Goal: Task Accomplishment & Management: Manage account settings

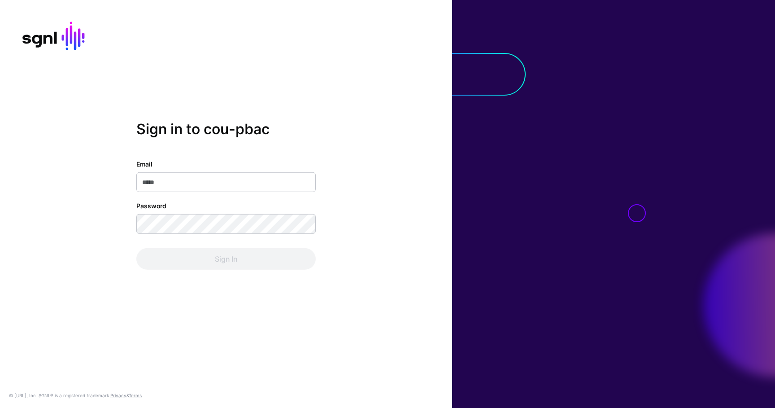
type input "**********"
click at [202, 248] on div "Sign In" at bounding box center [225, 259] width 179 height 22
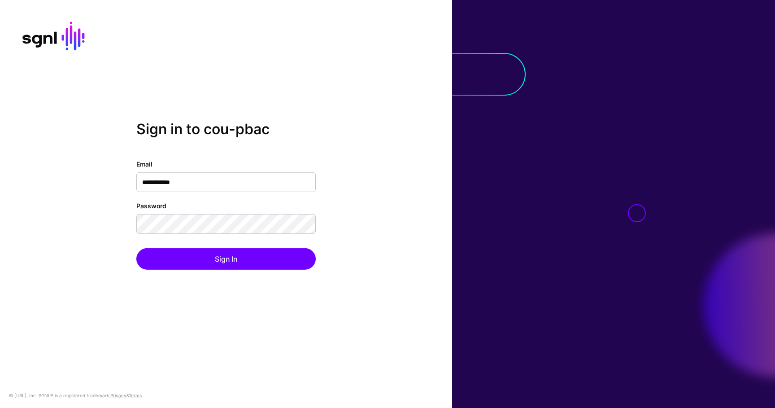
click at [202, 247] on div "**********" at bounding box center [225, 214] width 179 height 110
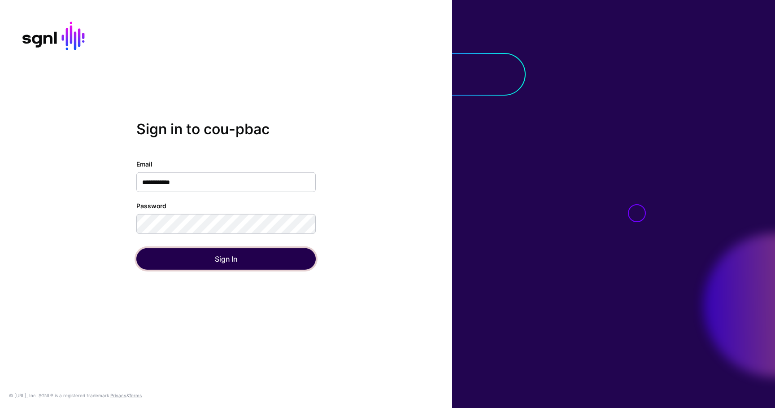
click at [222, 260] on button "Sign In" at bounding box center [225, 259] width 179 height 22
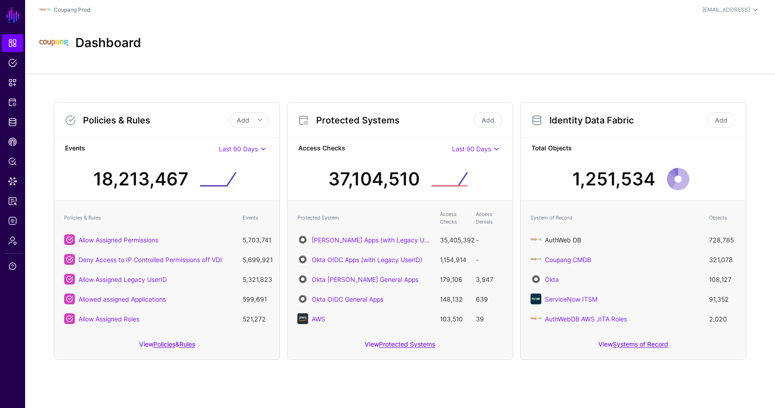
click at [571, 241] on link "AuthWeb DB" at bounding box center [563, 240] width 36 height 8
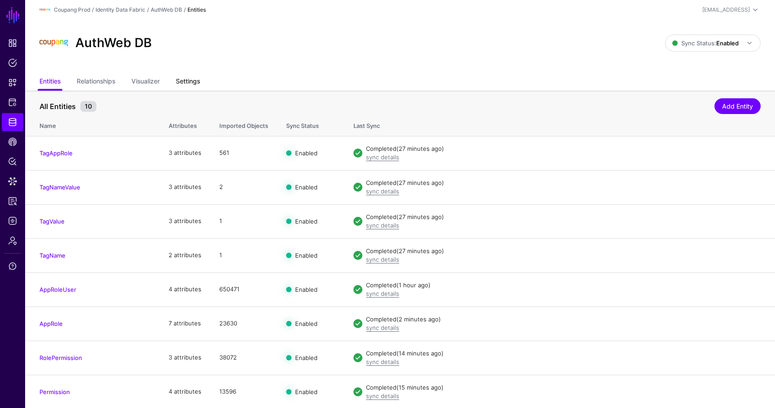
click at [189, 82] on link "Settings" at bounding box center [188, 82] width 24 height 17
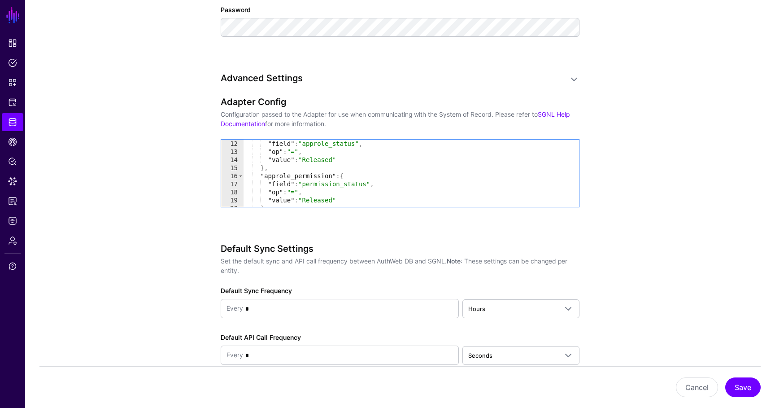
scroll to position [89, 0]
click at [5, 97] on link "Protected Systems" at bounding box center [13, 102] width 22 height 18
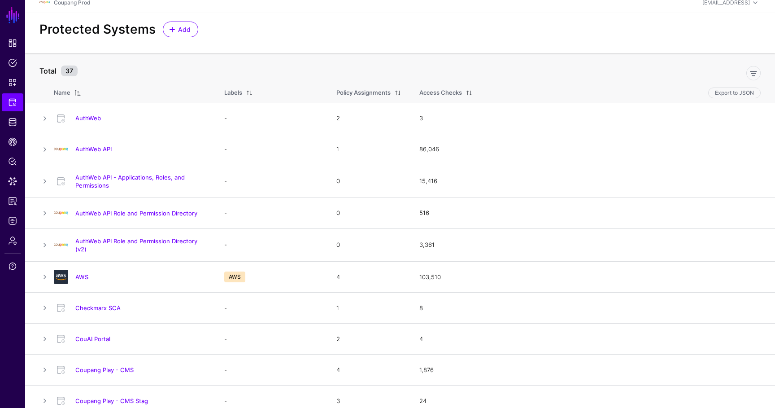
scroll to position [8, 0]
click at [137, 212] on link "AuthWeb API Role and Permission Directory" at bounding box center [136, 211] width 122 height 7
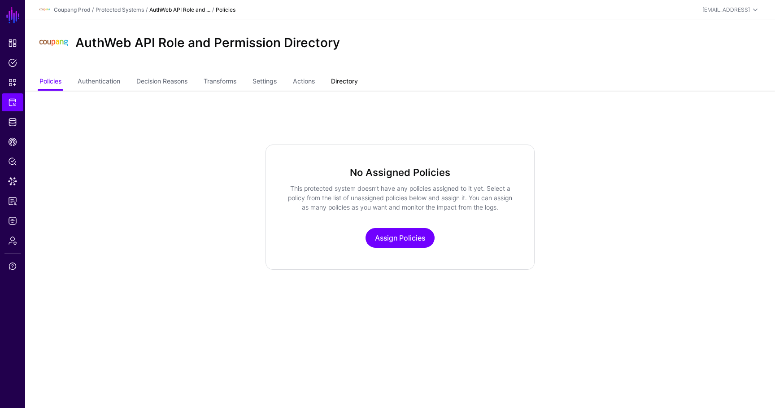
click at [343, 82] on link "Directory" at bounding box center [344, 82] width 27 height 17
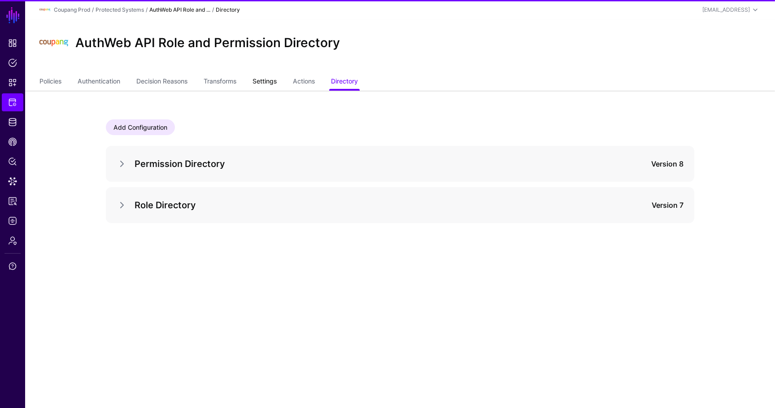
click at [277, 81] on link "Settings" at bounding box center [264, 82] width 24 height 17
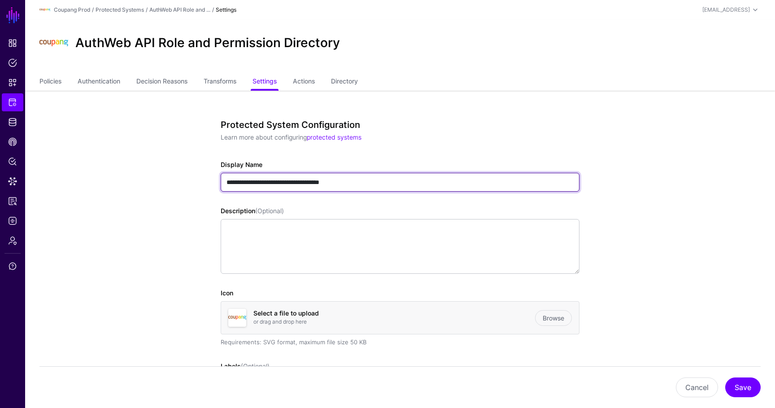
click at [230, 180] on input "**********" at bounding box center [400, 182] width 359 height 19
type input "**********"
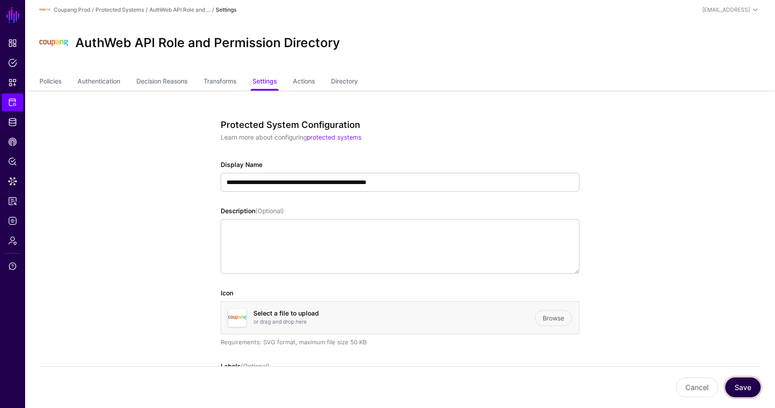
click at [750, 382] on button "Save" at bounding box center [742, 387] width 35 height 20
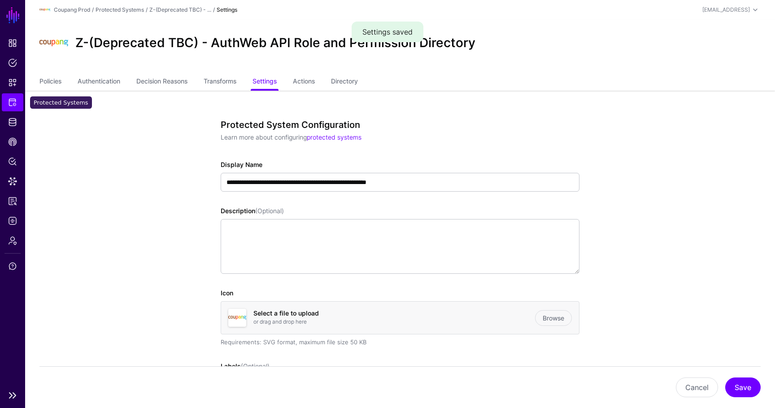
click at [13, 106] on span "Protected Systems" at bounding box center [12, 102] width 9 height 9
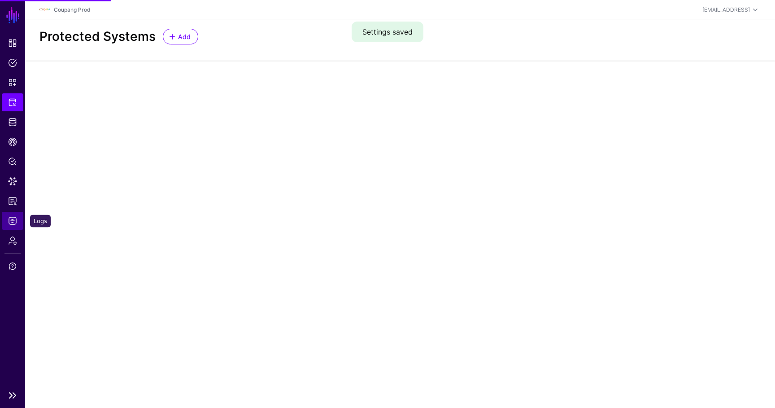
click at [16, 224] on span "Logs" at bounding box center [12, 220] width 9 height 9
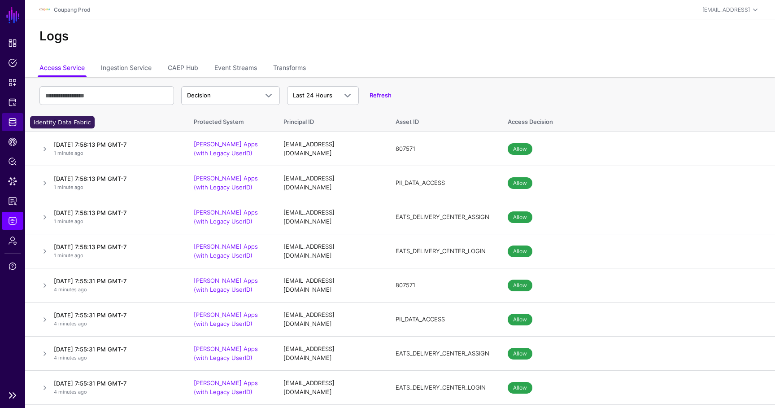
click at [12, 125] on span "Identity Data Fabric" at bounding box center [12, 121] width 9 height 9
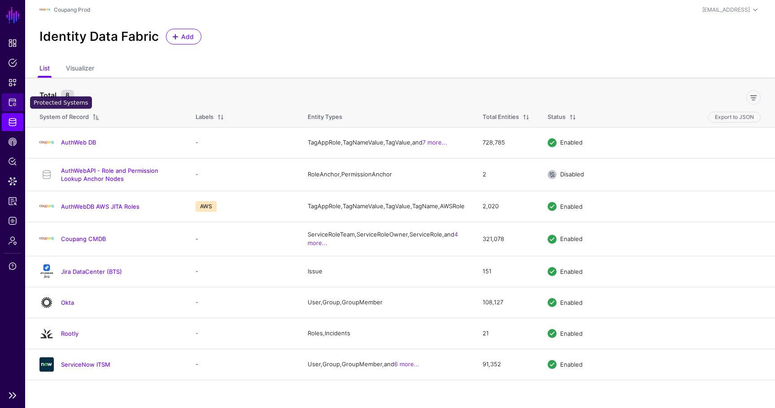
click at [13, 101] on span "Protected Systems" at bounding box center [12, 102] width 9 height 9
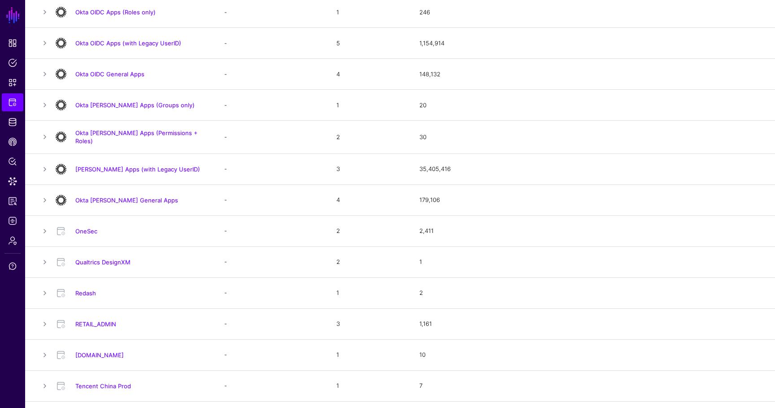
scroll to position [651, 0]
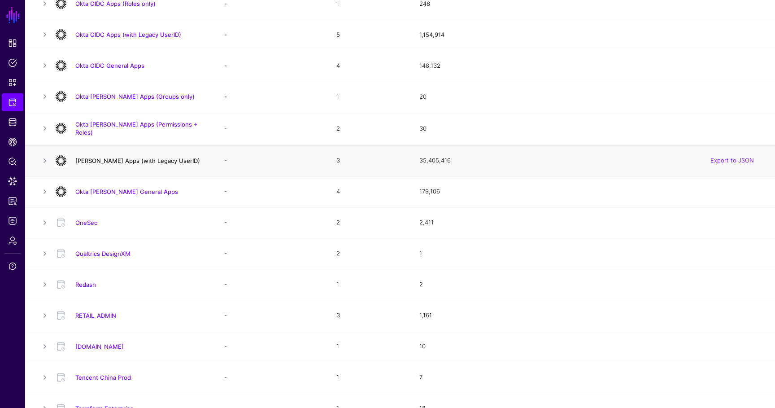
click at [170, 158] on link "Okta SAML Apps (with Legacy UserID)" at bounding box center [137, 160] width 125 height 7
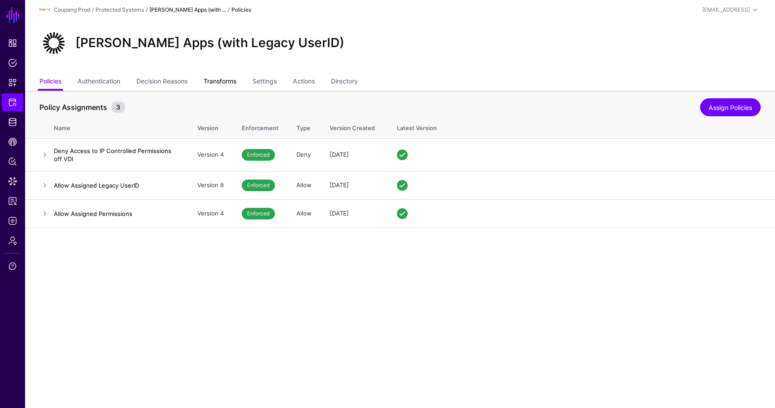
click at [236, 83] on link "Transforms" at bounding box center [220, 82] width 33 height 17
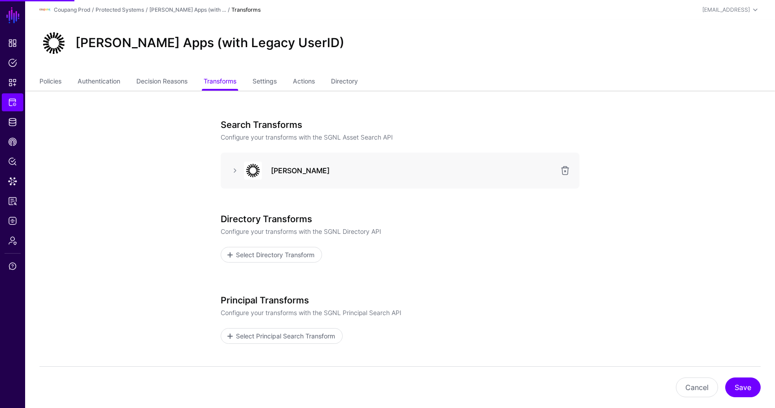
click at [233, 160] on div "Okta SAML" at bounding box center [400, 170] width 359 height 36
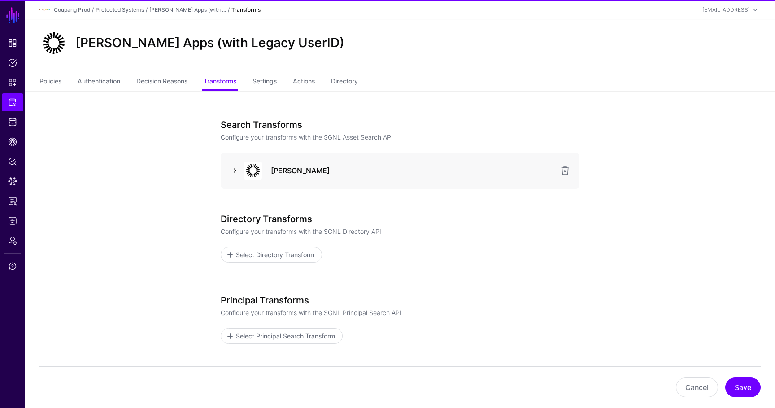
click at [233, 165] on link at bounding box center [235, 170] width 11 height 11
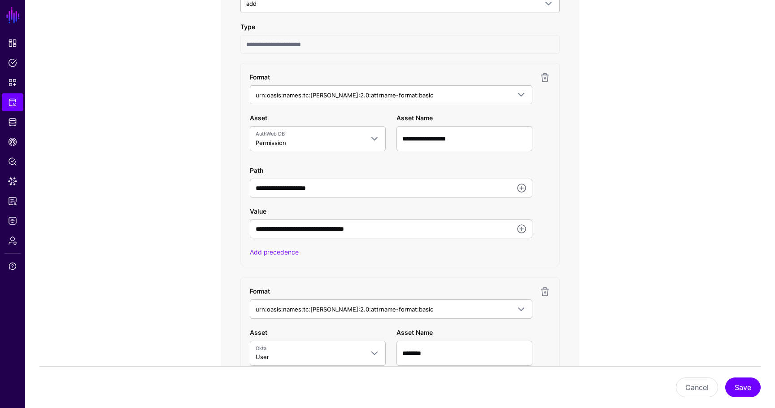
scroll to position [517, 0]
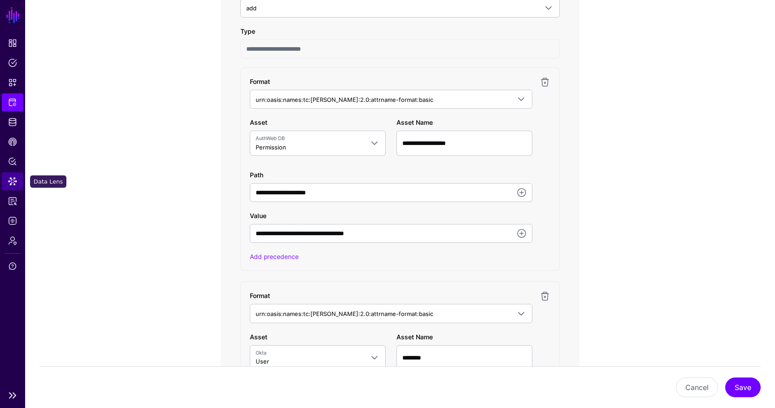
click at [18, 180] on link "Data Lens" at bounding box center [13, 181] width 22 height 18
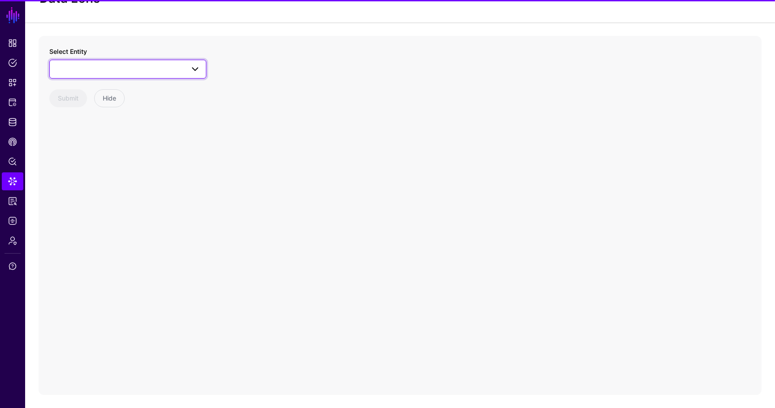
click at [100, 64] on span at bounding box center [127, 69] width 145 height 11
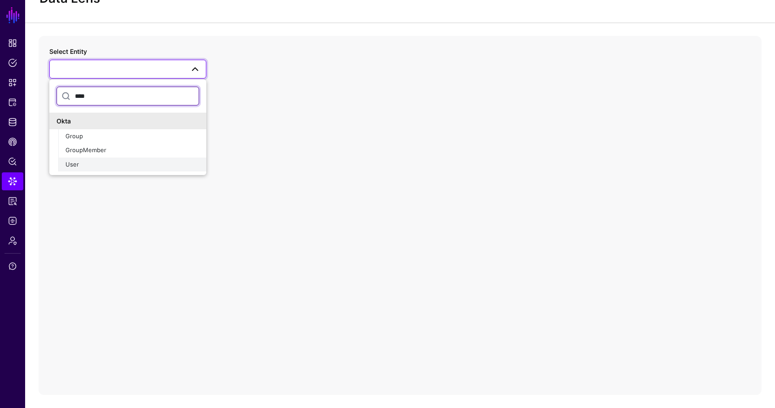
type input "****"
click at [74, 166] on span "User" at bounding box center [71, 163] width 13 height 7
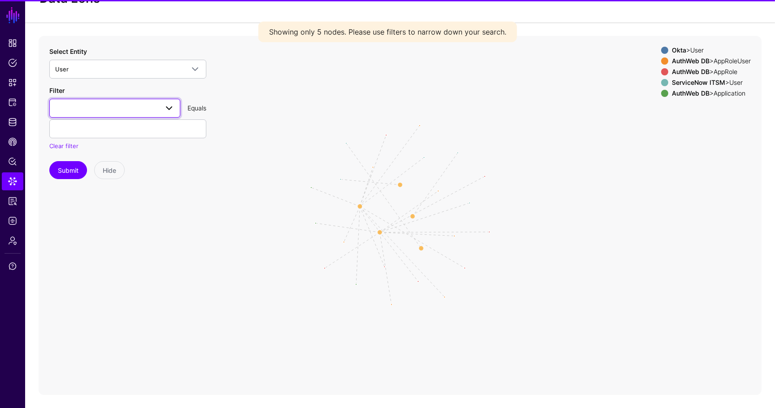
click at [87, 117] on link at bounding box center [114, 108] width 131 height 19
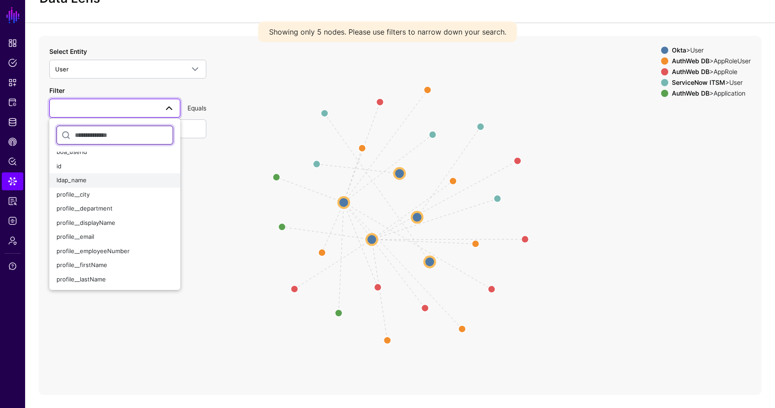
scroll to position [41, 0]
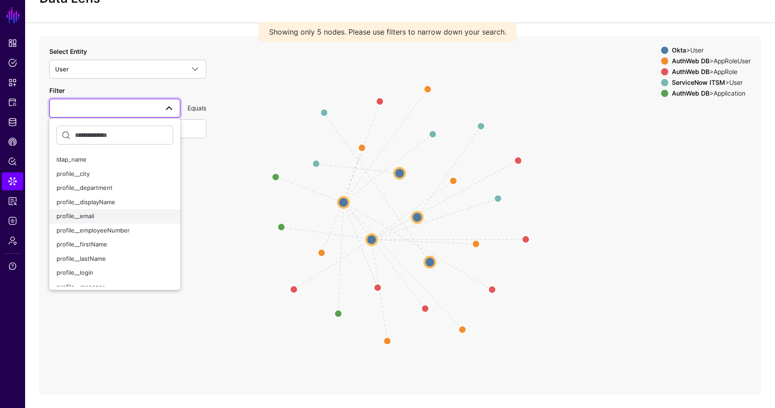
click at [86, 215] on span "profile__email" at bounding box center [75, 215] width 38 height 7
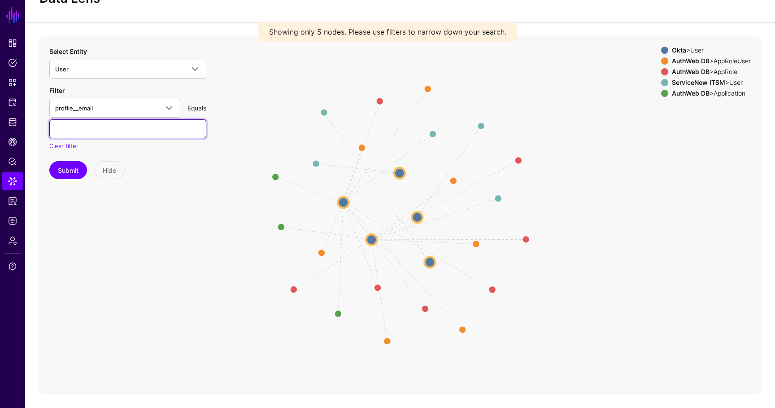
click at [96, 123] on input "text" at bounding box center [127, 128] width 157 height 19
paste input "**********"
type input "**********"
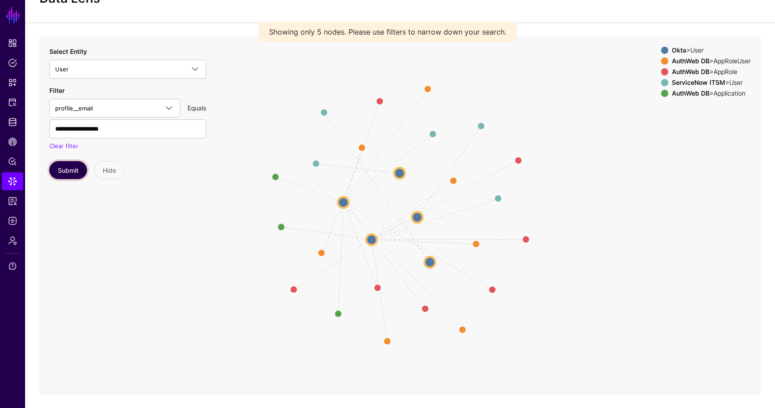
click at [69, 166] on button "Submit" at bounding box center [68, 170] width 38 height 18
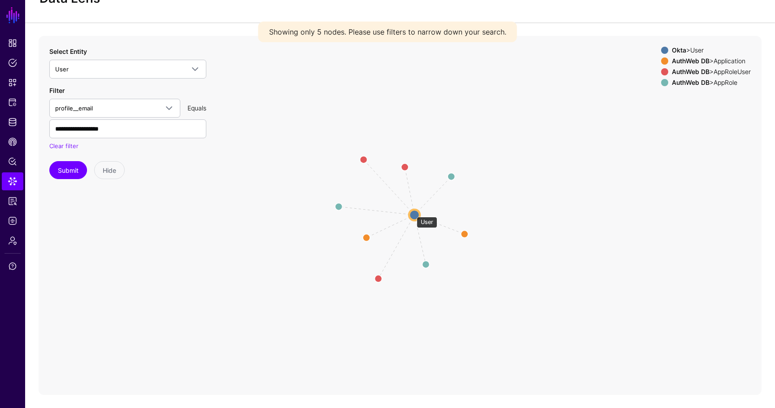
click at [412, 212] on circle at bounding box center [414, 214] width 11 height 11
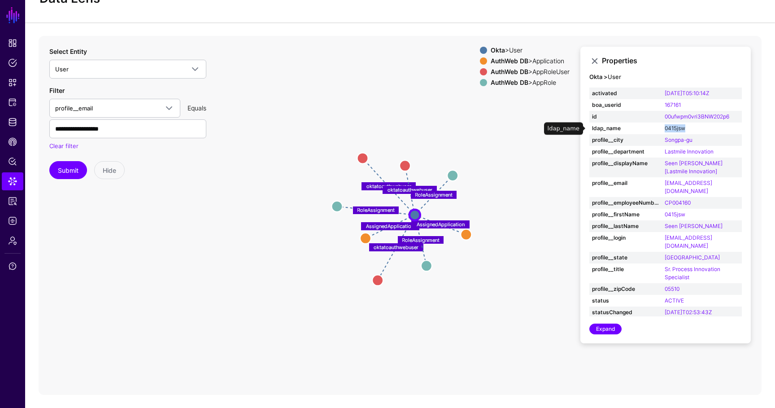
drag, startPoint x: 696, startPoint y: 129, endPoint x: 665, endPoint y: 129, distance: 30.9
click at [665, 129] on td "0415jsw" at bounding box center [702, 128] width 80 height 12
copy link "0415jsw"
drag, startPoint x: 733, startPoint y: 182, endPoint x: 664, endPoint y: 182, distance: 68.6
click at [664, 182] on td "0415jsw@coupang.com" at bounding box center [702, 187] width 80 height 20
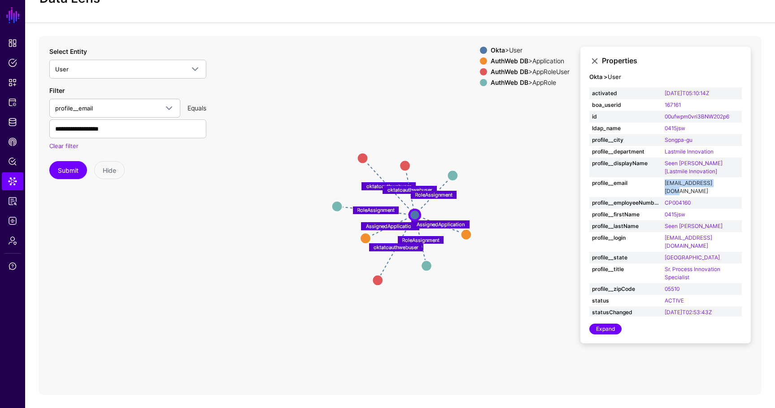
copy link "0415jsw@coupang.com"
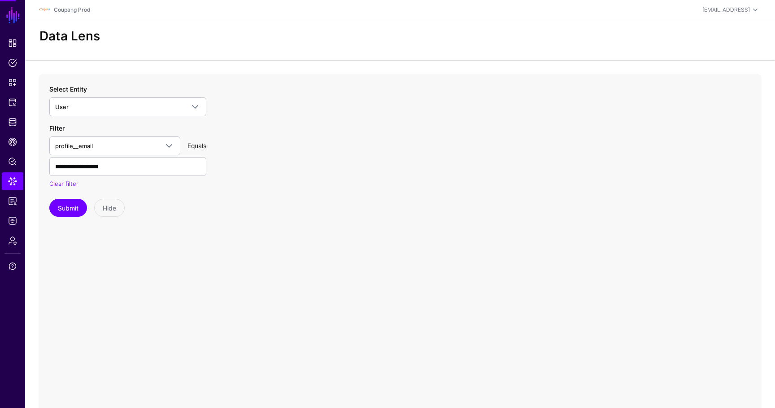
scroll to position [38, 0]
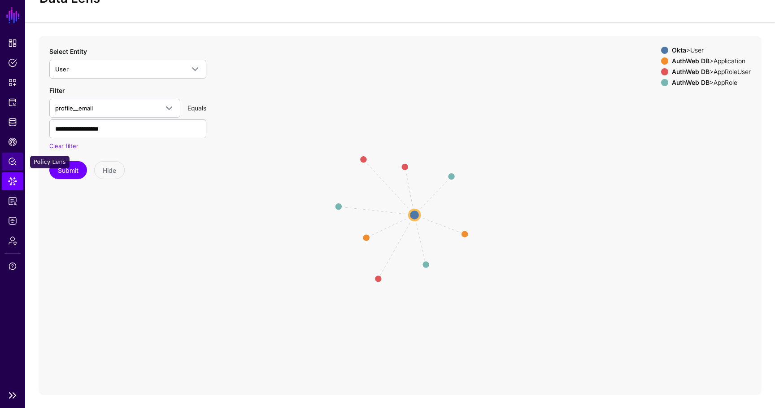
click at [11, 160] on span "Policy Lens" at bounding box center [12, 161] width 9 height 9
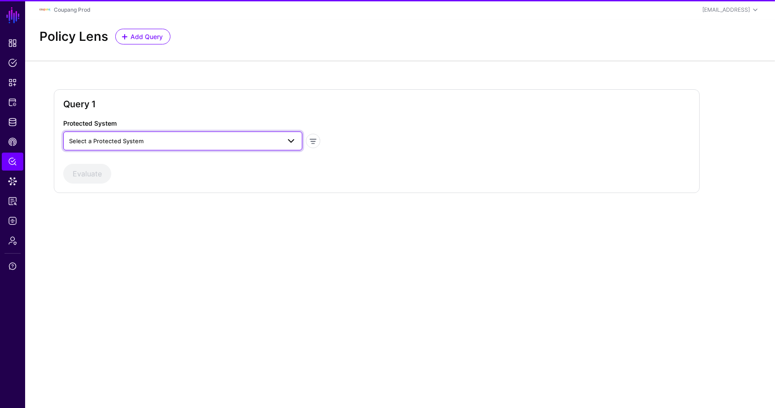
click at [115, 137] on span "Select a Protected System" at bounding box center [106, 140] width 74 height 7
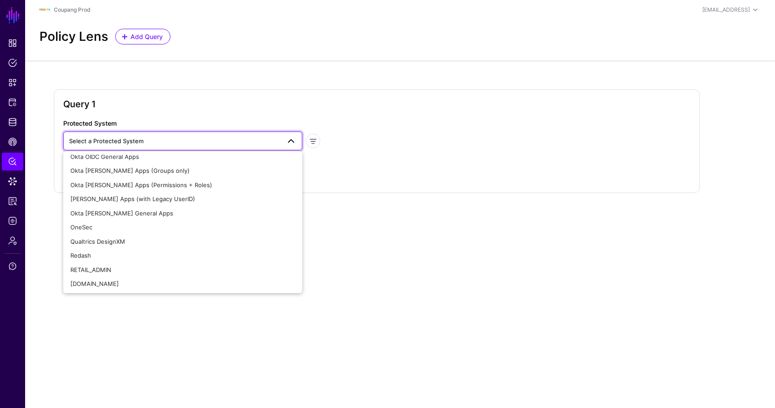
scroll to position [272, 0]
click at [127, 200] on span "Okta SAML Apps (with Legacy UserID)" at bounding box center [132, 200] width 125 height 7
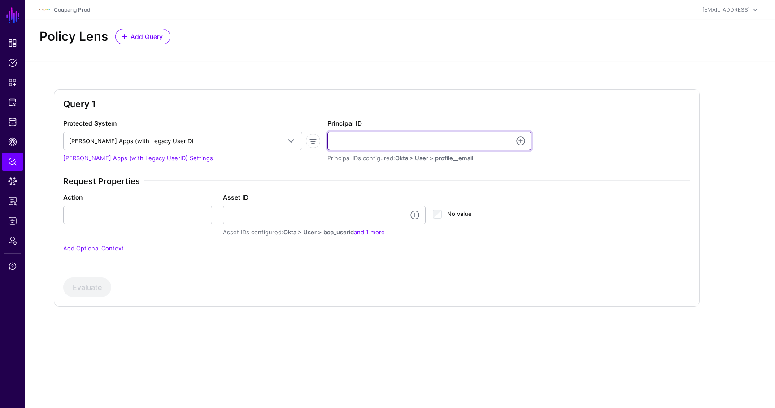
click at [407, 137] on input "Principal ID" at bounding box center [429, 140] width 204 height 19
paste input "**********"
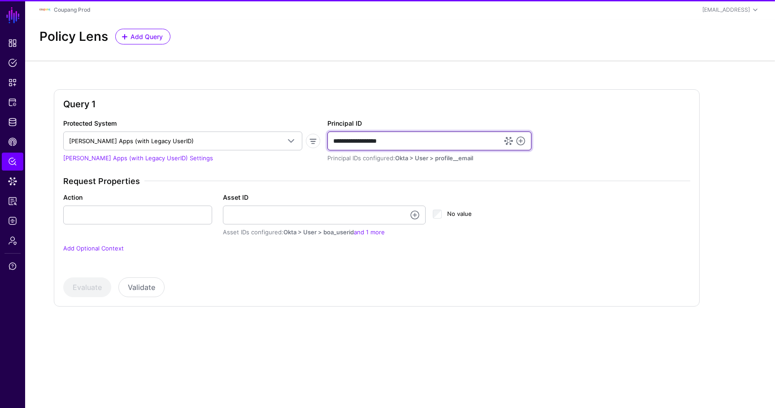
type input "**********"
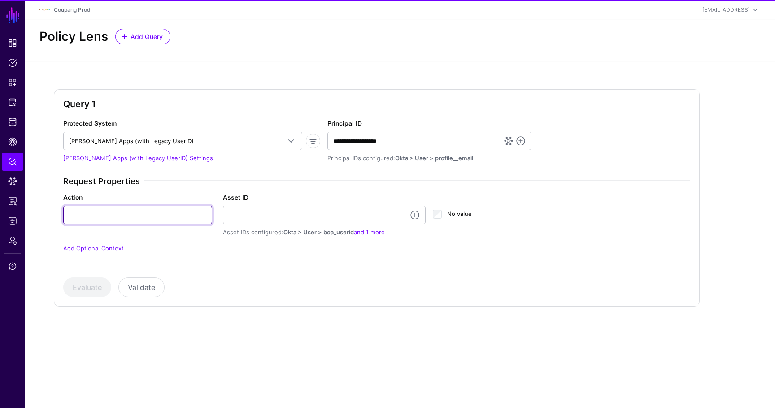
click at [124, 216] on input "Action" at bounding box center [137, 214] width 149 height 19
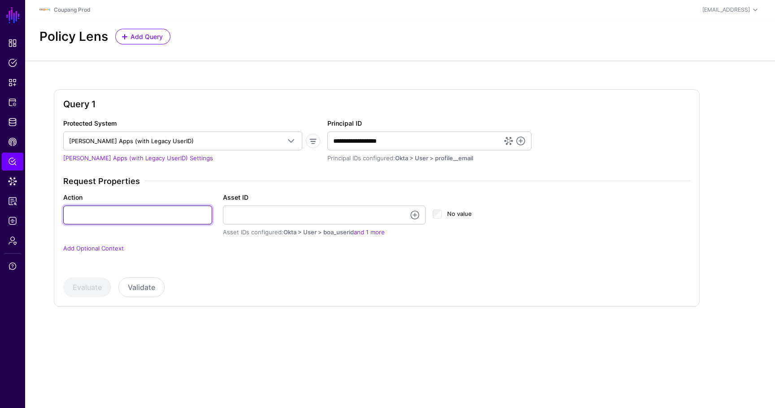
paste input "**********"
type input "**********"
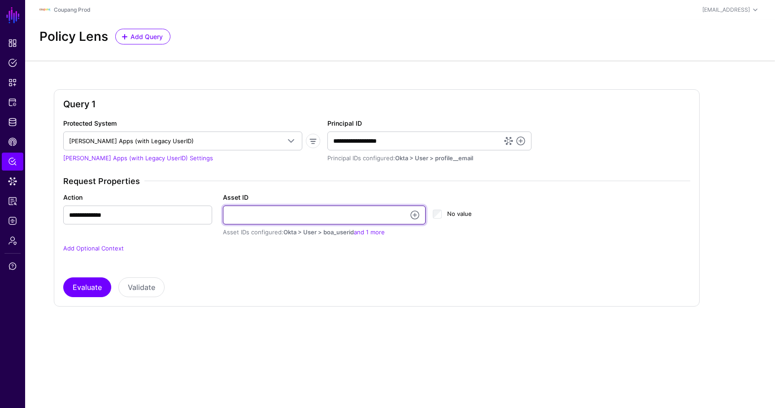
paste input "*******"
type input "*******"
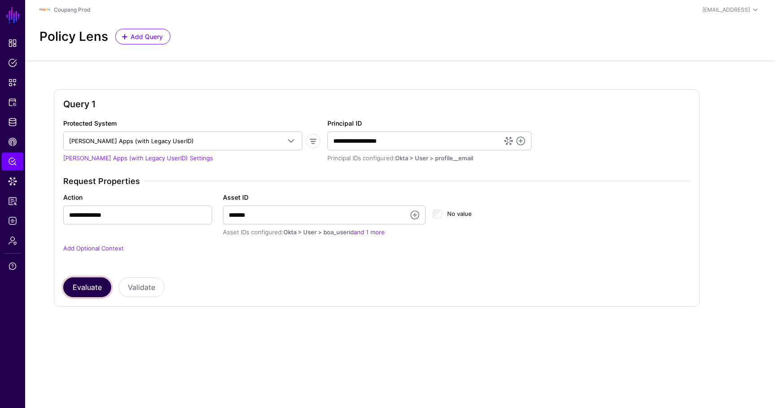
click at [87, 292] on button "Evaluate" at bounding box center [87, 287] width 48 height 20
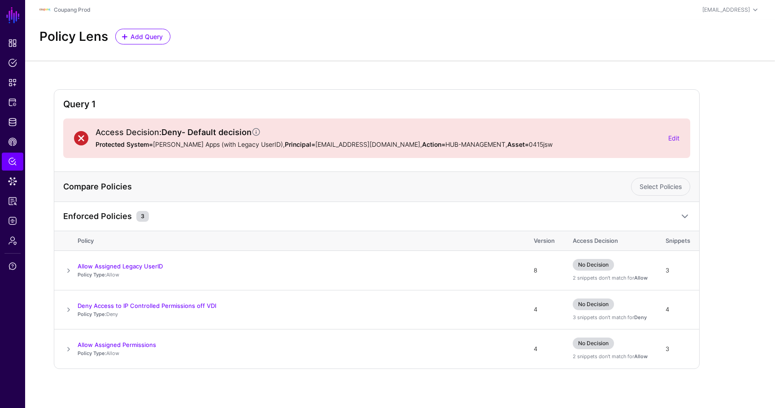
scroll to position [4, 0]
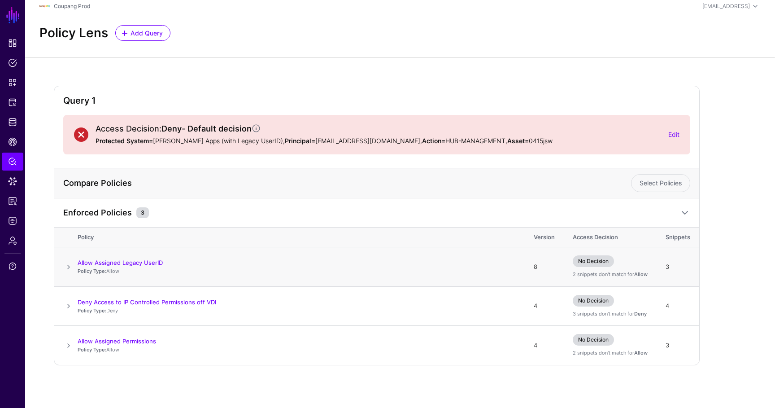
click at [76, 261] on td at bounding box center [65, 266] width 23 height 39
click at [73, 263] on span at bounding box center [68, 266] width 11 height 11
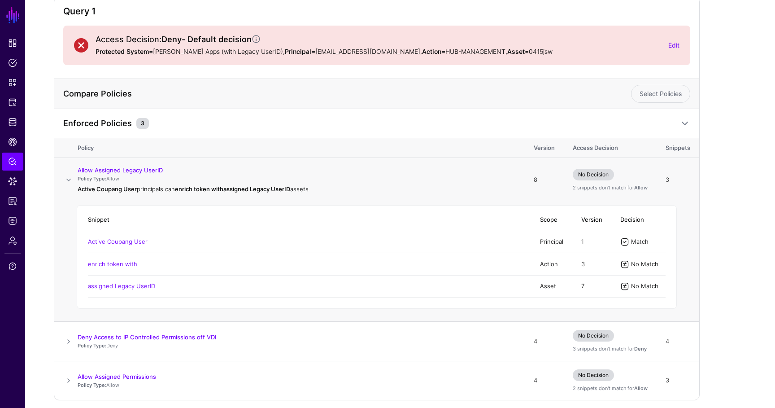
scroll to position [94, 0]
click at [129, 262] on link "enrich token with" at bounding box center [112, 262] width 49 height 7
click at [134, 286] on link "assigned Legacy UserID" at bounding box center [121, 284] width 67 height 7
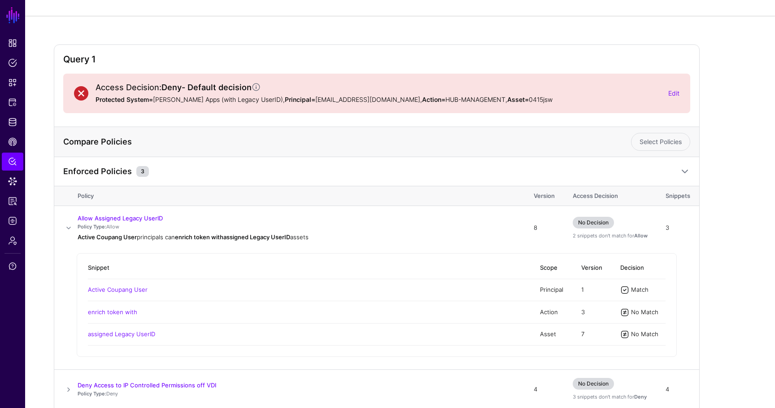
scroll to position [43, 0]
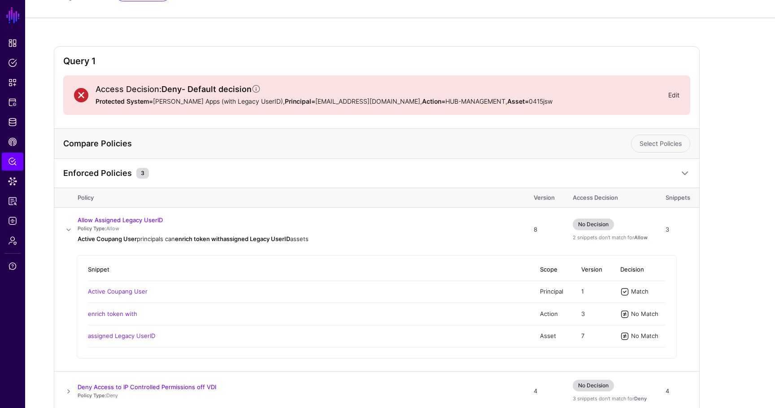
click at [677, 93] on link "Edit" at bounding box center [673, 95] width 11 height 8
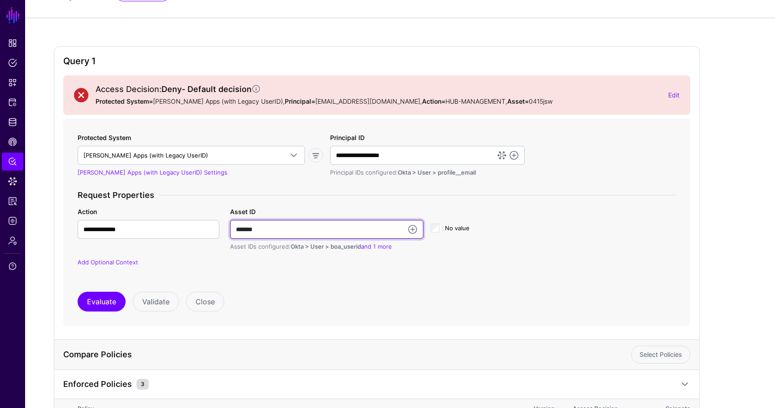
click at [351, 231] on input "*******" at bounding box center [326, 229] width 193 height 19
paste input "**********"
type input "**********"
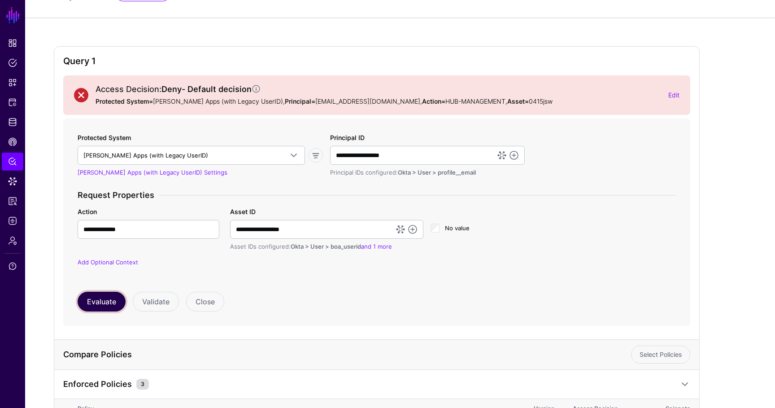
click at [102, 292] on button "Evaluate" at bounding box center [102, 301] width 48 height 20
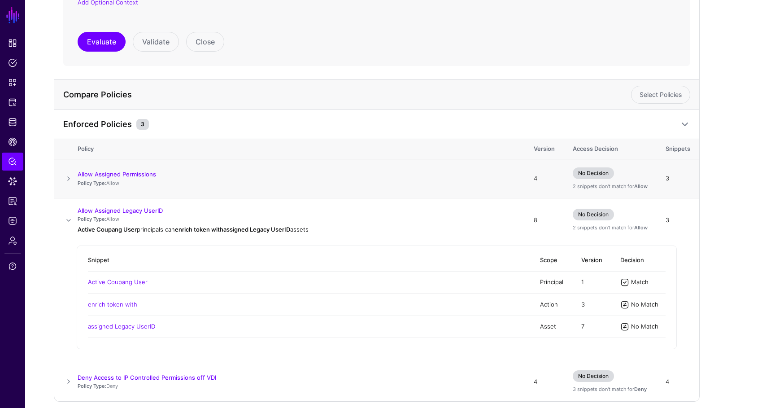
scroll to position [304, 0]
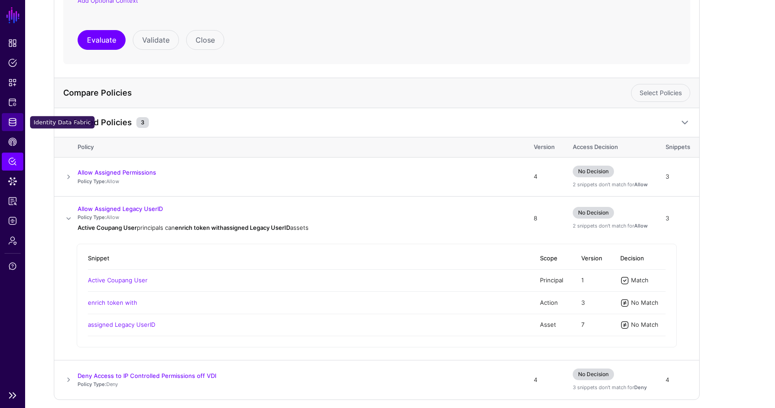
click at [18, 121] on link "Identity Data Fabric" at bounding box center [13, 122] width 22 height 18
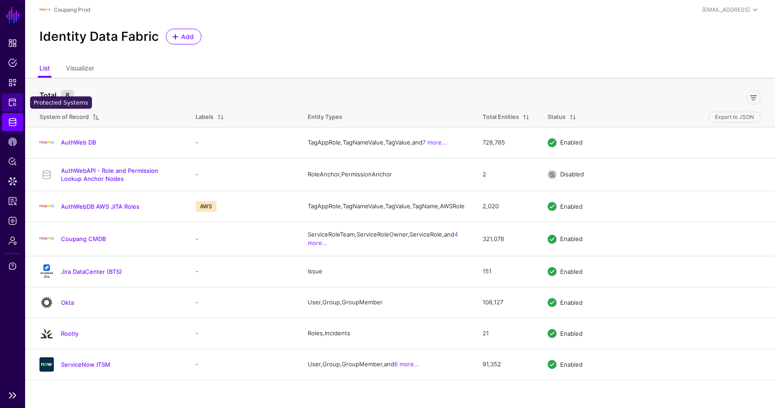
click at [10, 101] on span "Protected Systems" at bounding box center [12, 102] width 9 height 9
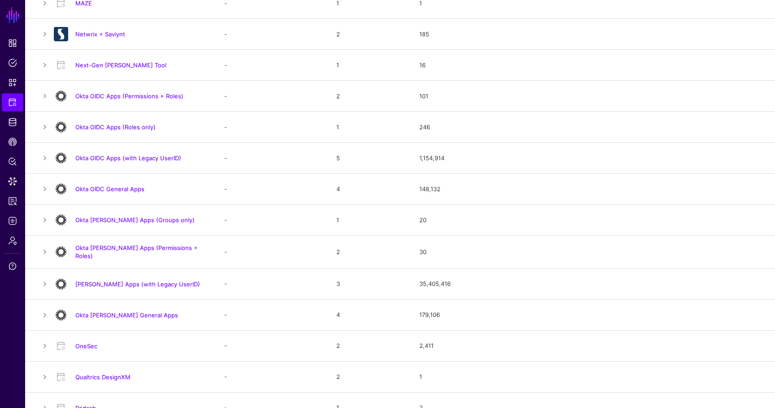
scroll to position [540, 0]
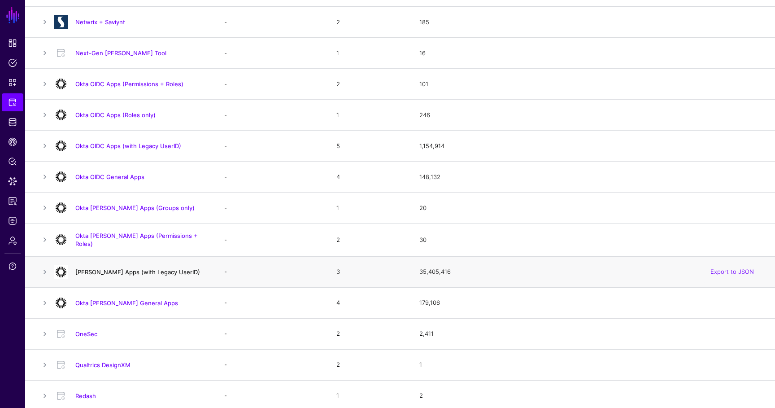
click at [152, 268] on link "Okta SAML Apps (with Legacy UserID)" at bounding box center [137, 271] width 125 height 7
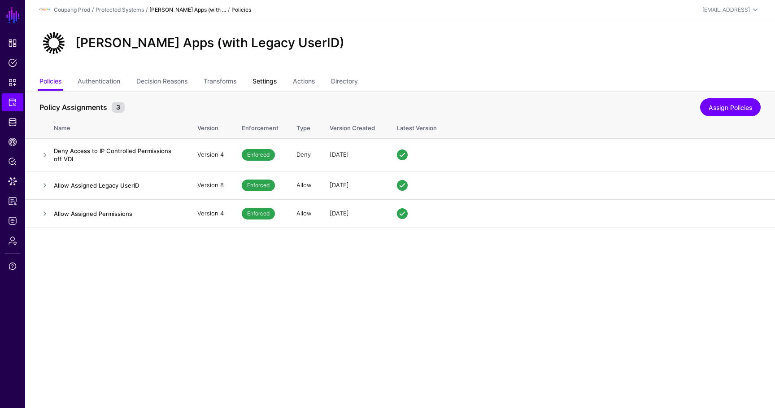
click at [266, 82] on link "Settings" at bounding box center [264, 82] width 24 height 17
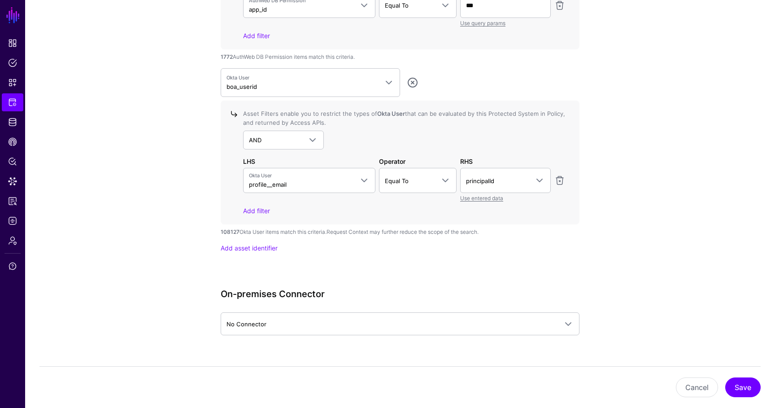
scroll to position [3186, 0]
click at [292, 87] on span "Okta User boa_userid" at bounding box center [302, 82] width 152 height 17
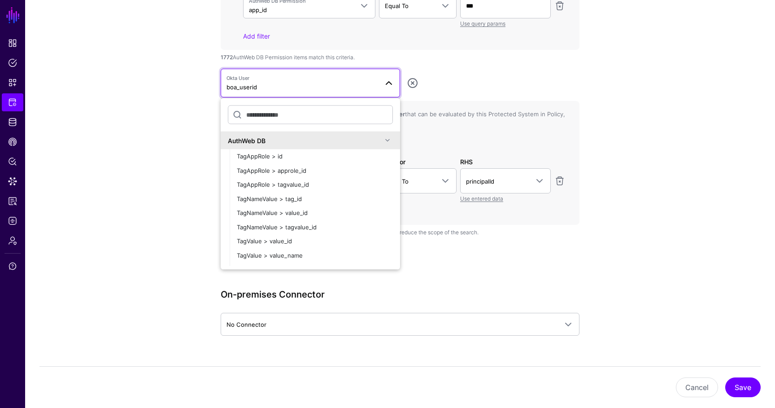
click at [292, 87] on span "Okta User boa_userid" at bounding box center [302, 82] width 152 height 17
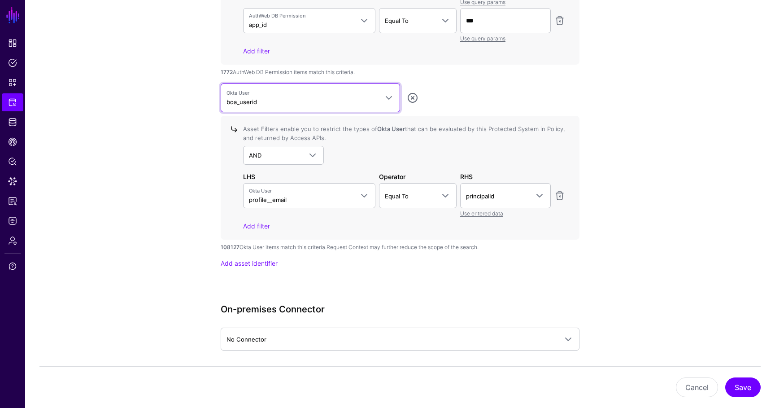
scroll to position [3168, 0]
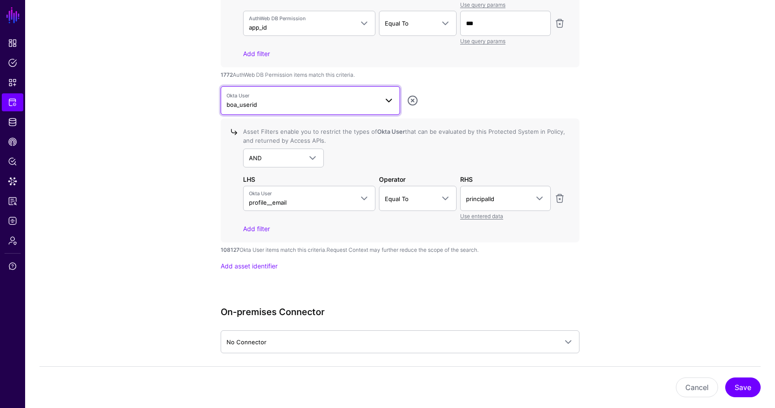
click at [292, 95] on span "Okta User" at bounding box center [302, 96] width 152 height 8
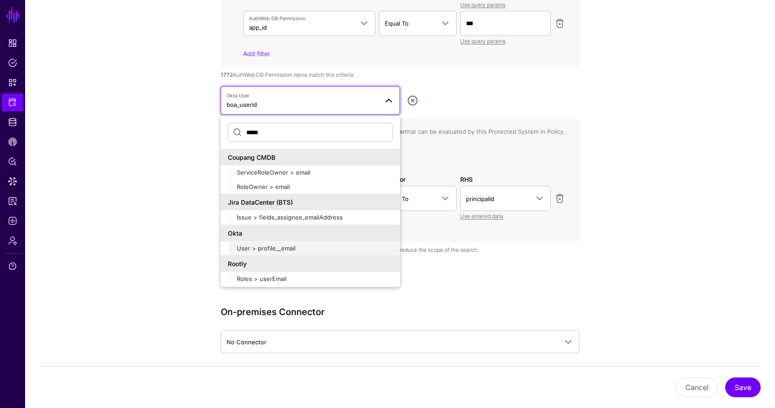
type input "*****"
click at [292, 247] on span "User > profile__email" at bounding box center [266, 247] width 59 height 7
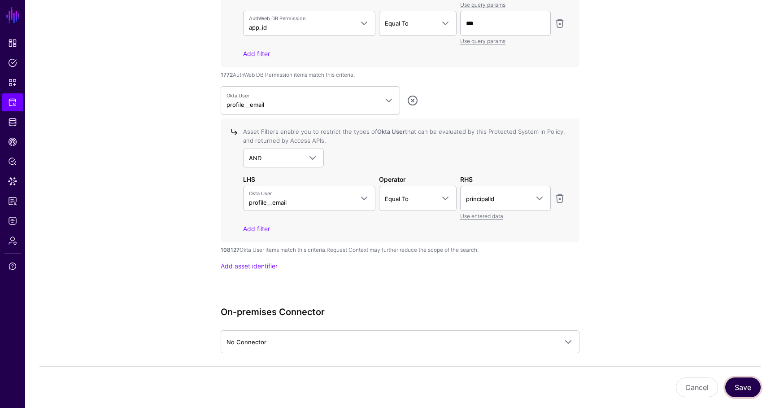
click at [746, 382] on button "Save" at bounding box center [742, 387] width 35 height 20
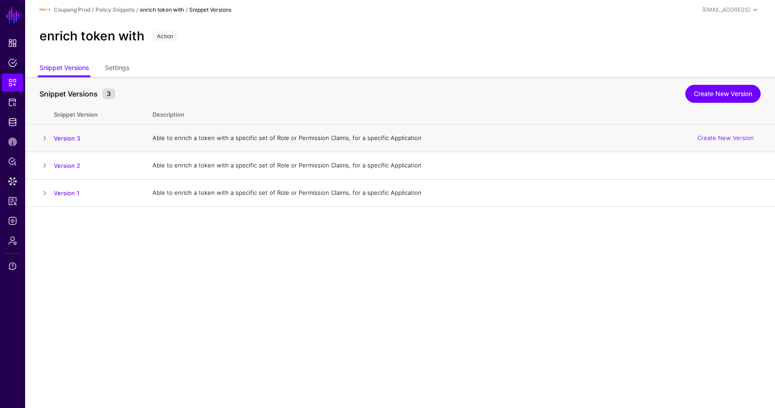
click at [50, 137] on td at bounding box center [39, 138] width 29 height 27
click at [47, 137] on span at bounding box center [44, 138] width 11 height 11
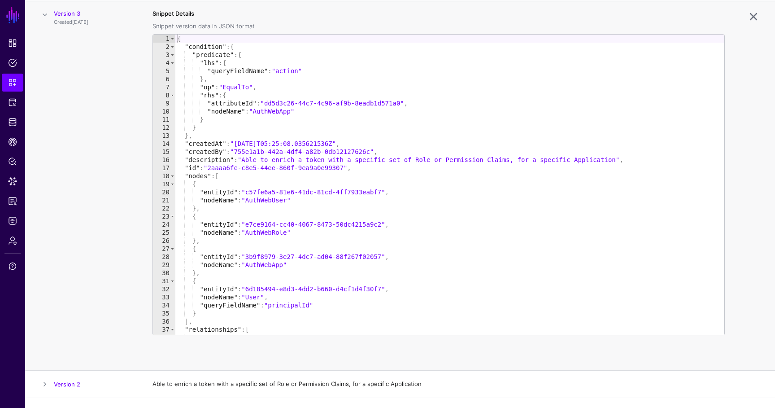
scroll to position [124, 0]
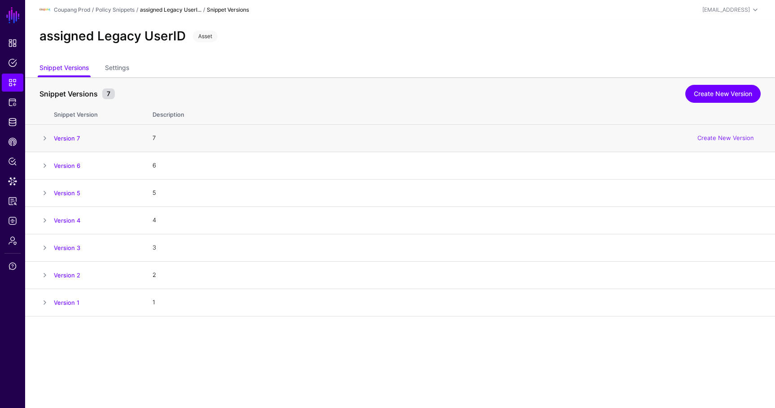
click at [46, 138] on span at bounding box center [44, 138] width 11 height 11
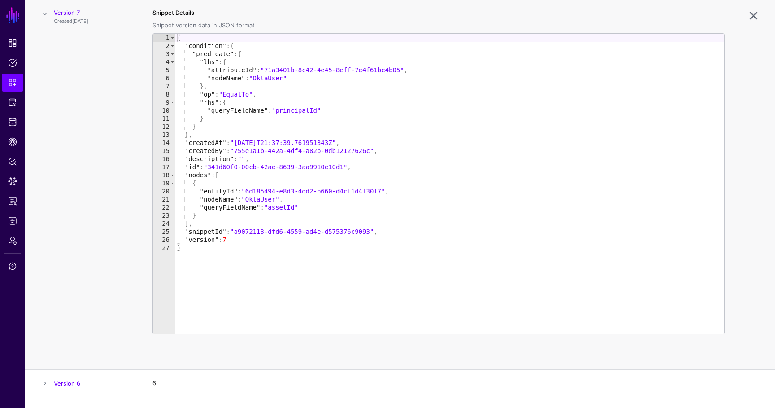
scroll to position [124, 0]
click at [15, 214] on link "Logs" at bounding box center [13, 221] width 22 height 18
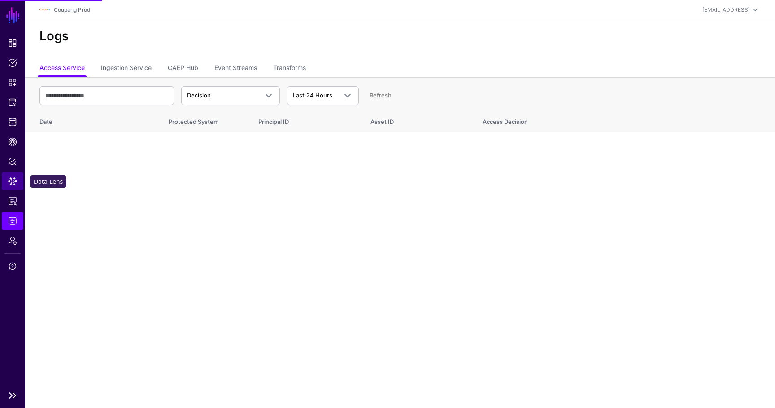
click at [13, 184] on span "Data Lens" at bounding box center [12, 181] width 9 height 9
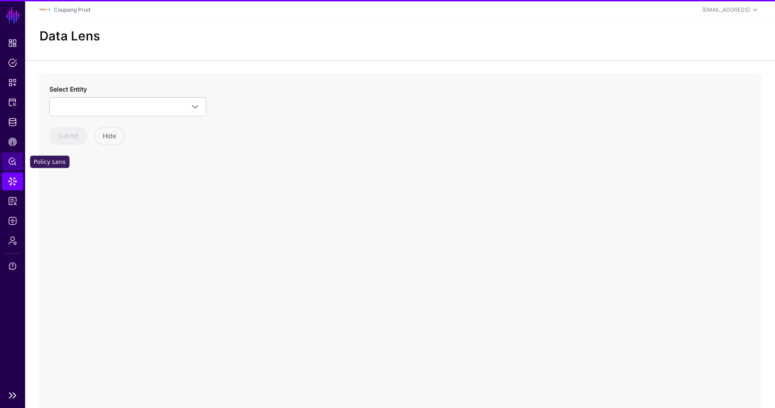
click at [14, 169] on link "Policy Lens" at bounding box center [13, 161] width 22 height 18
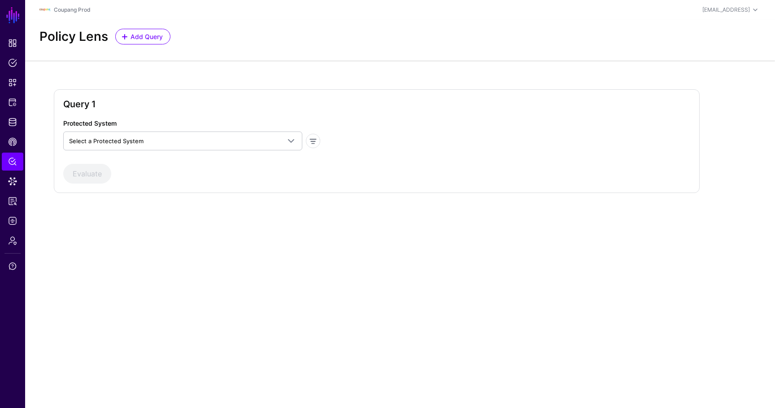
click at [121, 130] on div "Protected System Select a Protected System AuthWeb AuthWeb API AuthWeb API - Ap…" at bounding box center [192, 134] width 264 height 32
click at [120, 137] on span "Select a Protected System" at bounding box center [106, 140] width 74 height 7
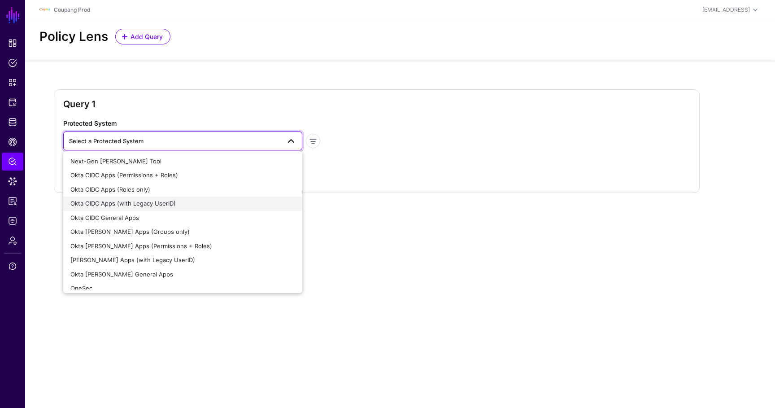
scroll to position [219, 0]
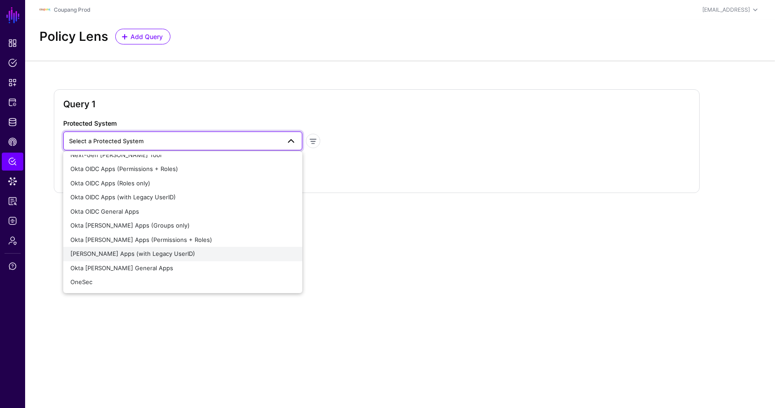
click at [159, 250] on span "Okta SAML Apps (with Legacy UserID)" at bounding box center [132, 253] width 125 height 7
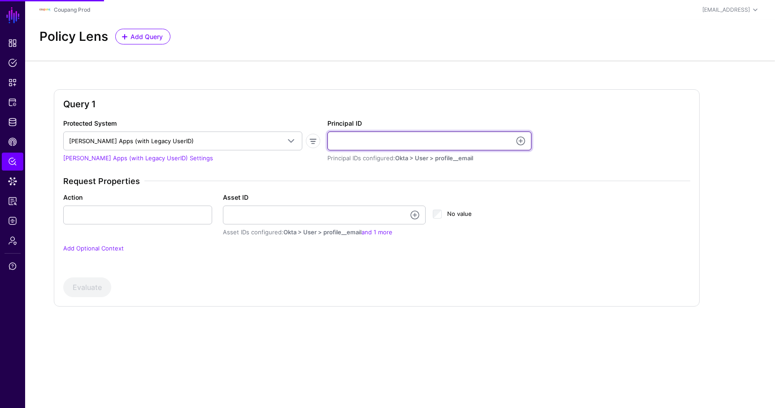
click at [354, 139] on input "Principal ID" at bounding box center [429, 140] width 204 height 19
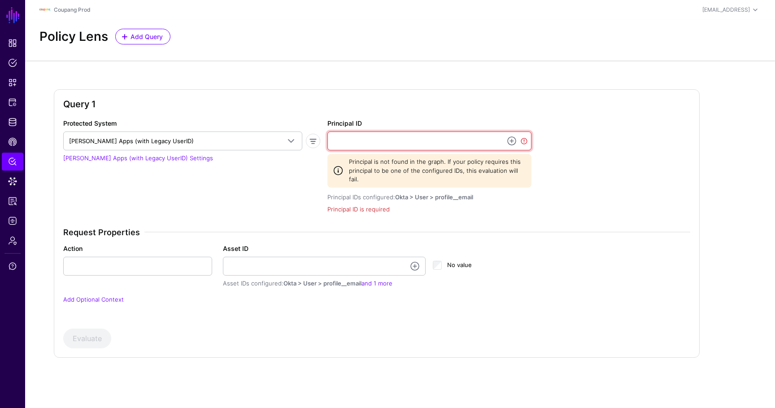
click at [379, 134] on input "Principal ID" at bounding box center [429, 140] width 204 height 19
paste input "**********"
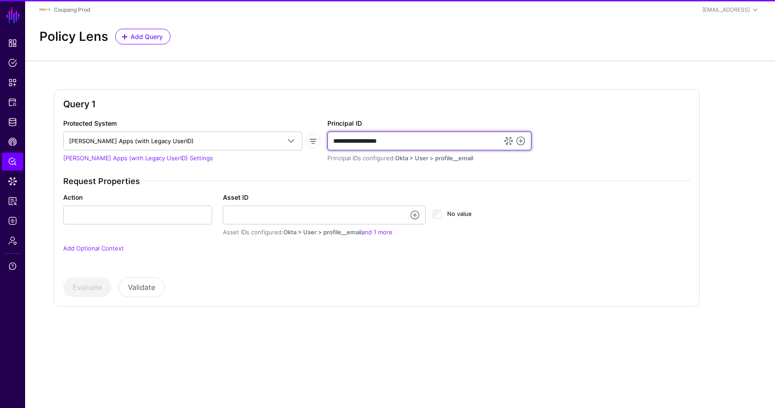
type input "**********"
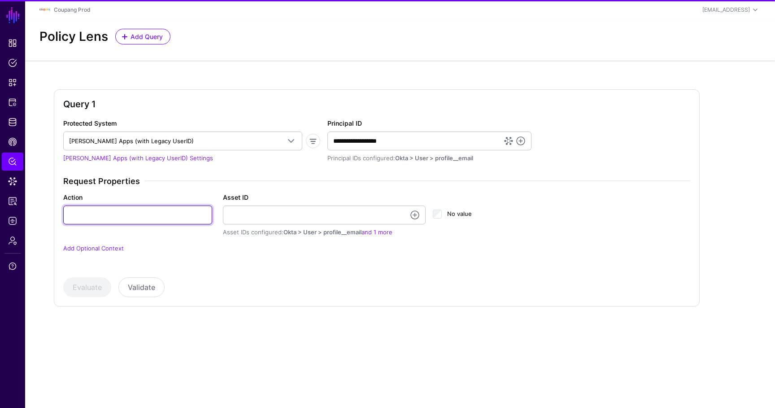
click at [120, 223] on input "Action" at bounding box center [137, 214] width 149 height 19
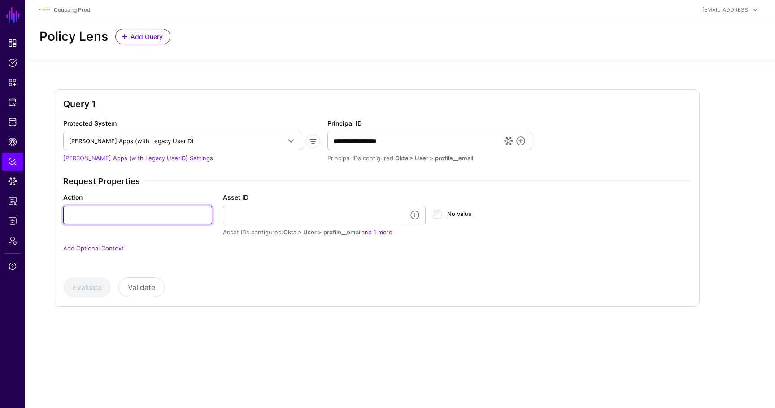
paste input "**********"
type input "**********"
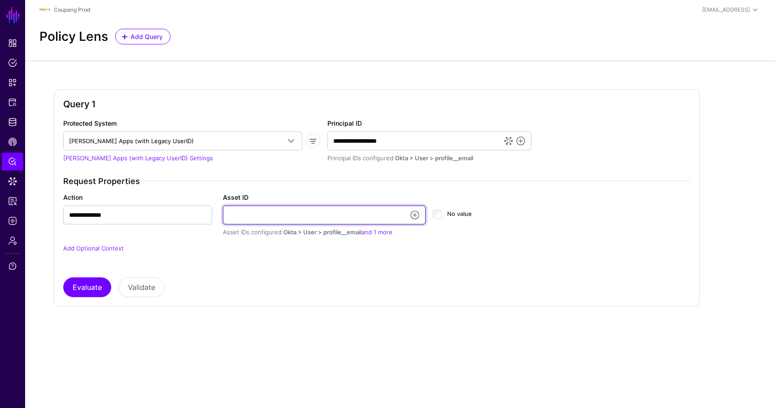
paste input "**********"
type input "**********"
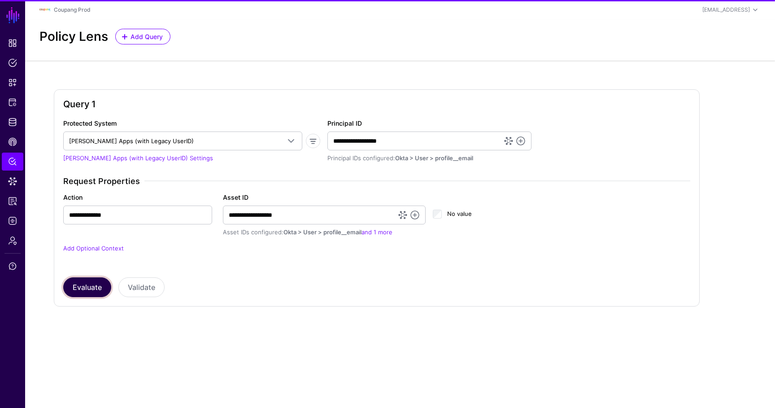
click at [76, 282] on button "Evaluate" at bounding box center [87, 287] width 48 height 20
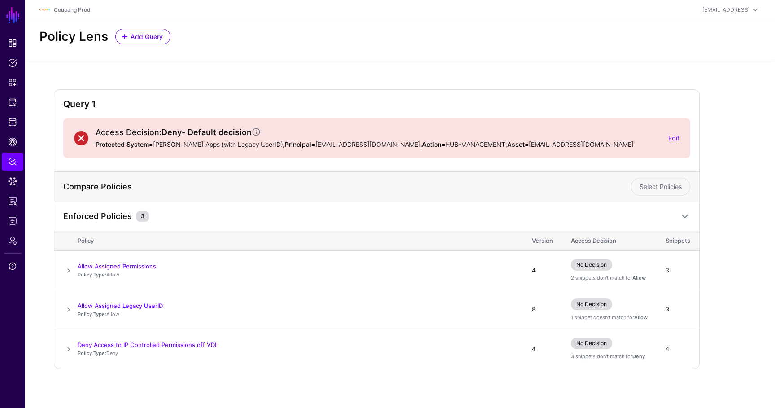
scroll to position [4, 0]
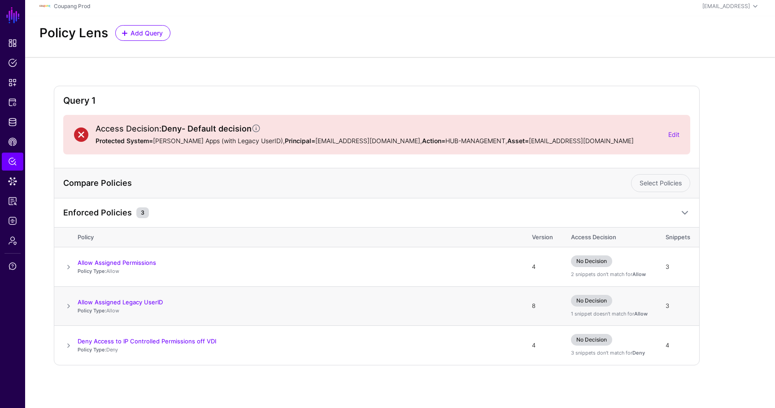
click at [70, 304] on span at bounding box center [68, 305] width 11 height 11
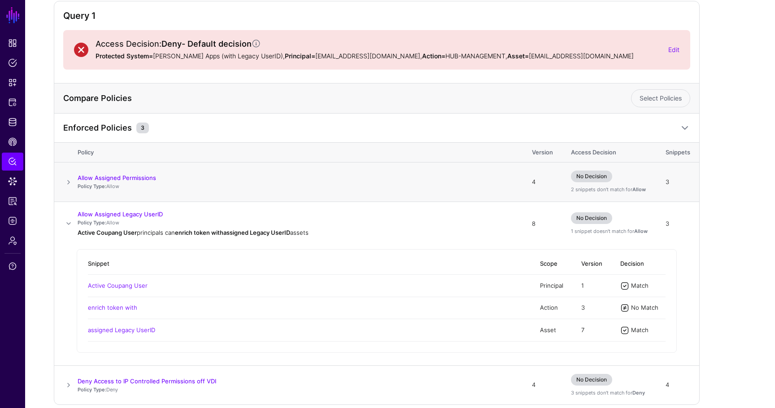
scroll to position [93, 0]
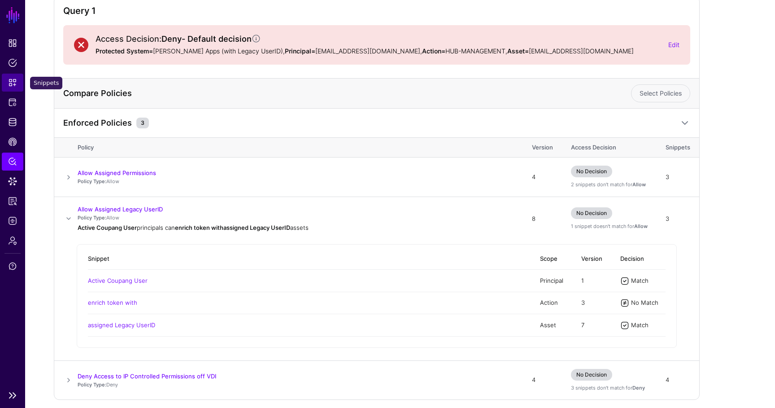
click at [14, 86] on span "Snippets" at bounding box center [12, 82] width 9 height 9
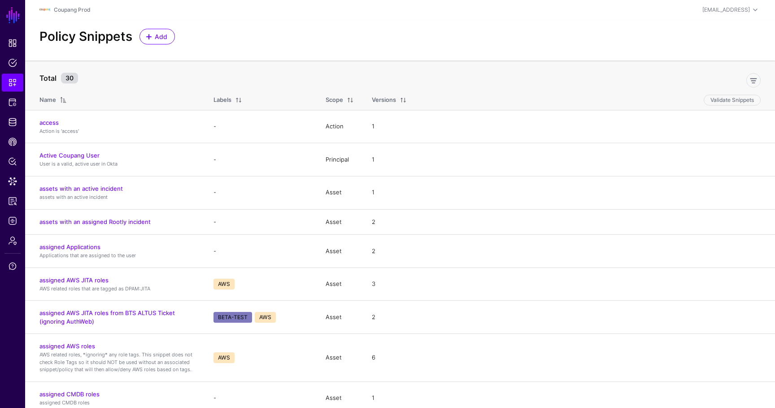
scroll to position [223, 0]
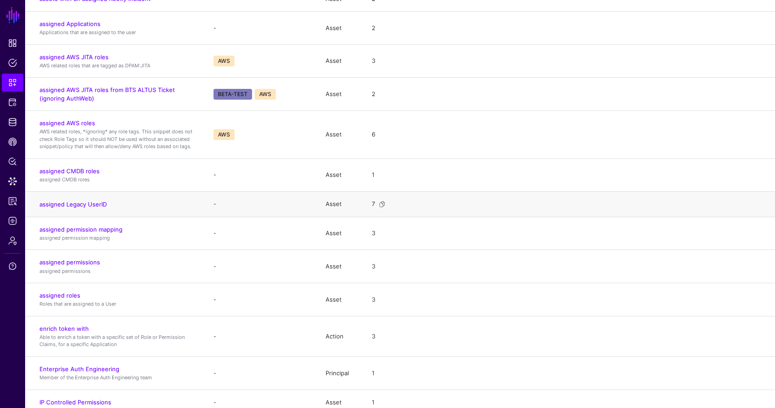
click at [60, 199] on td "assigned Legacy UserID" at bounding box center [114, 204] width 179 height 26
click at [58, 203] on link "assigned Legacy UserID" at bounding box center [72, 203] width 67 height 7
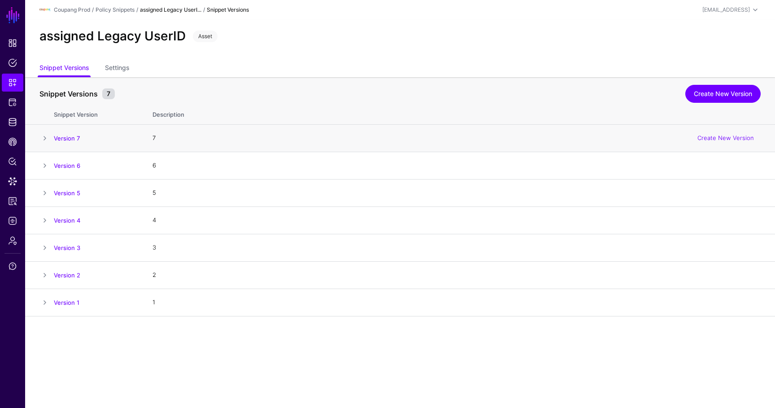
click at [42, 139] on span at bounding box center [44, 138] width 11 height 11
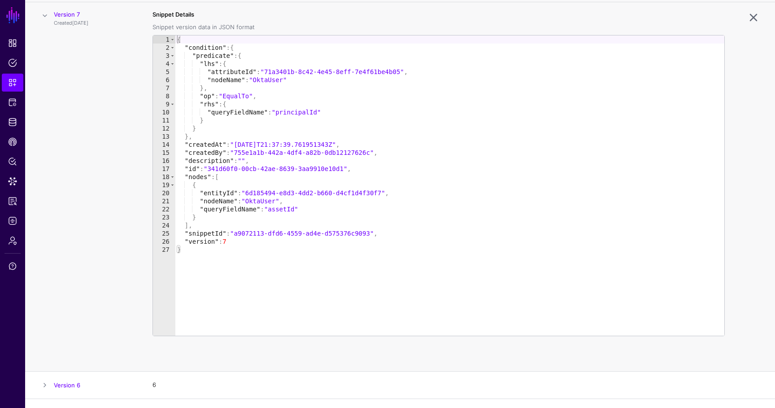
scroll to position [124, 0]
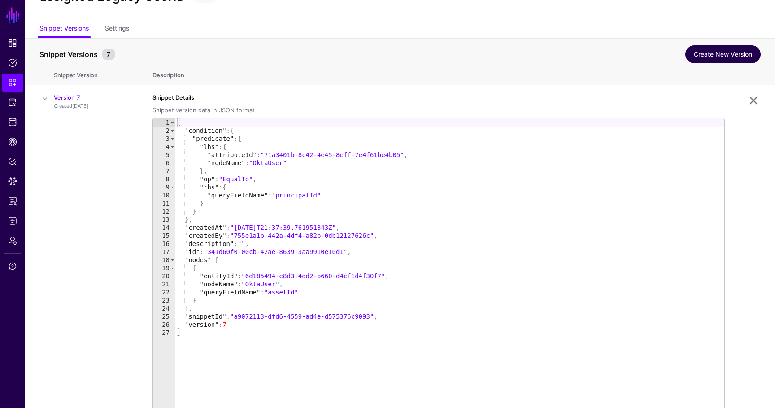
click at [729, 58] on link "Create New Version" at bounding box center [722, 54] width 75 height 18
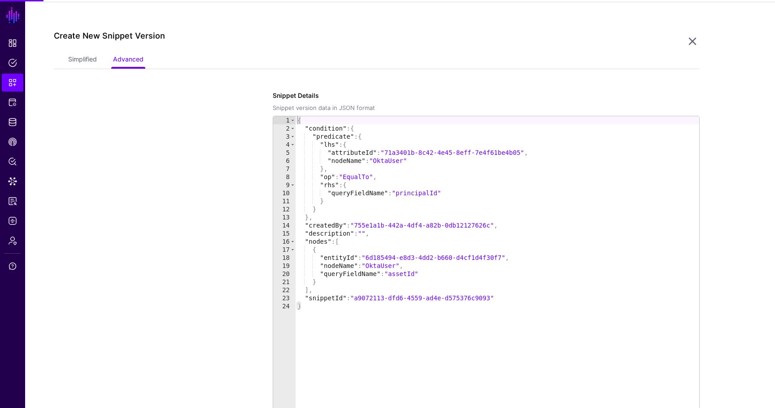
scroll to position [316, 0]
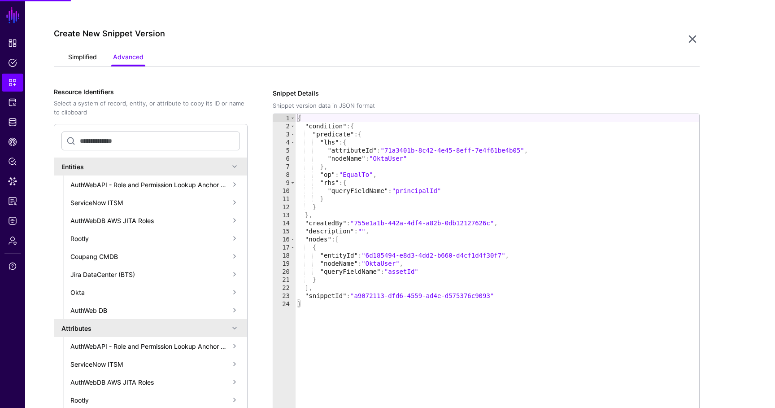
click at [82, 55] on link "Simplified" at bounding box center [82, 57] width 29 height 17
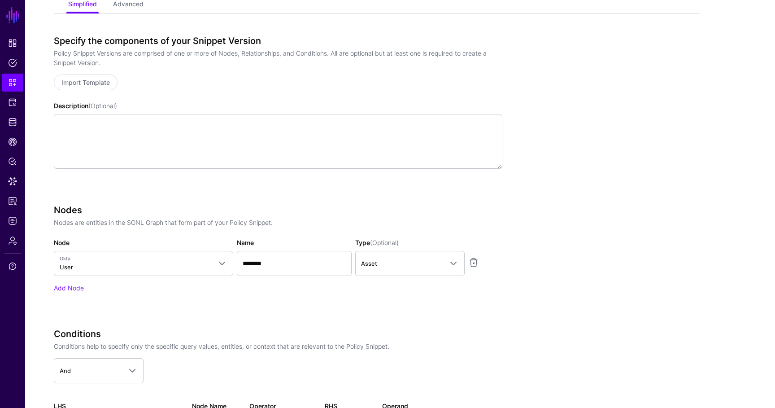
scroll to position [312, 0]
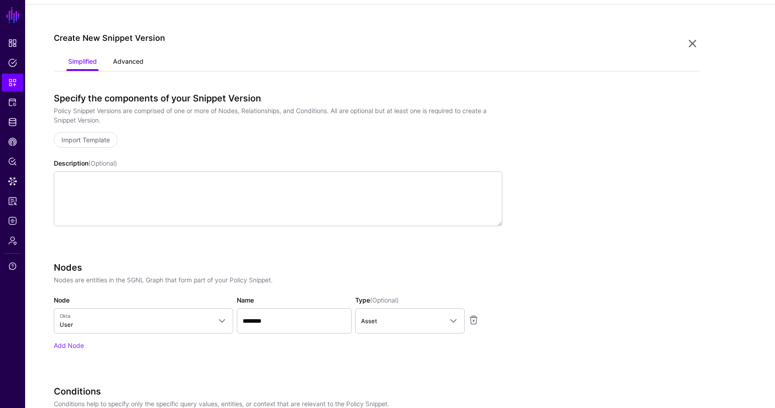
click at [135, 58] on link "Advanced" at bounding box center [128, 62] width 30 height 17
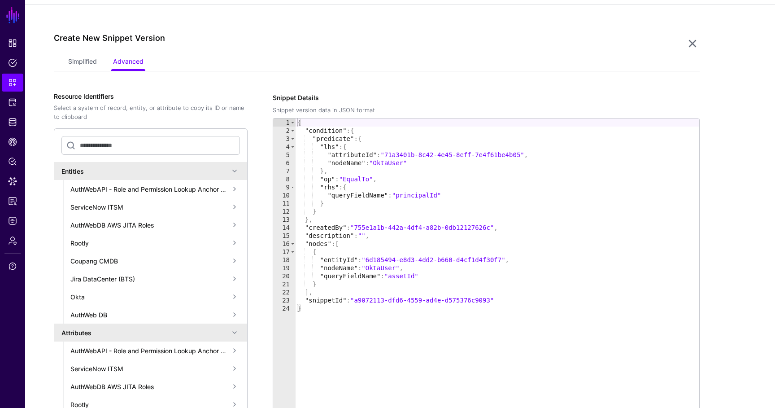
type textarea "**********"
drag, startPoint x: 524, startPoint y: 153, endPoint x: 388, endPoint y: 153, distance: 135.8
click at [388, 153] on div "{ "condition" : { "predicate" : { "lhs" : { "attributeId" : "71a3401b-8c42-4e45…" at bounding box center [496, 276] width 403 height 316
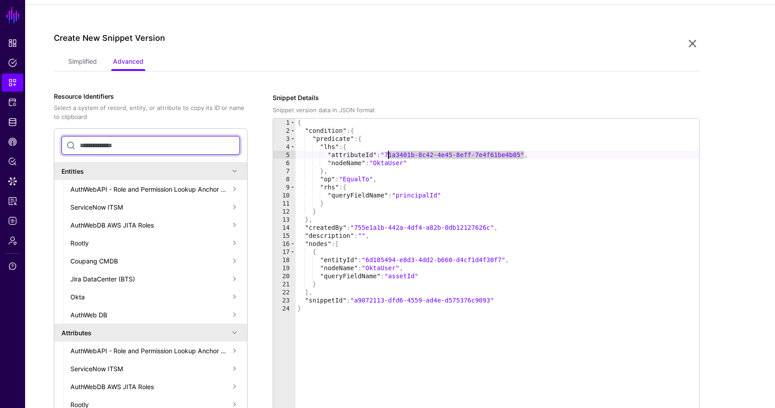
click at [111, 149] on input "text" at bounding box center [150, 145] width 178 height 19
paste input "**********"
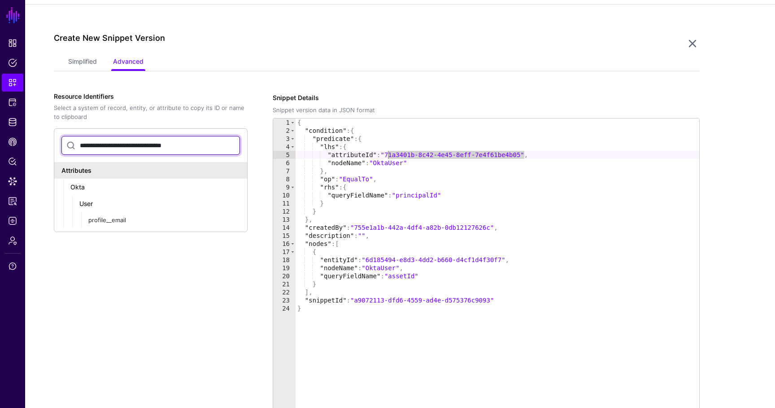
type input "**********"
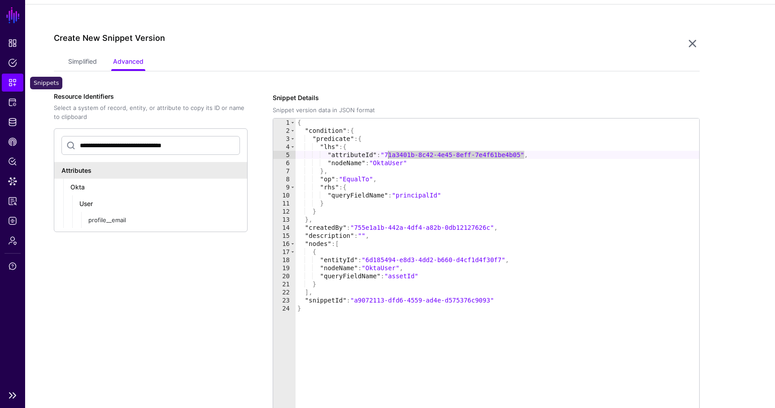
click at [17, 83] on link "Snippets" at bounding box center [13, 83] width 22 height 18
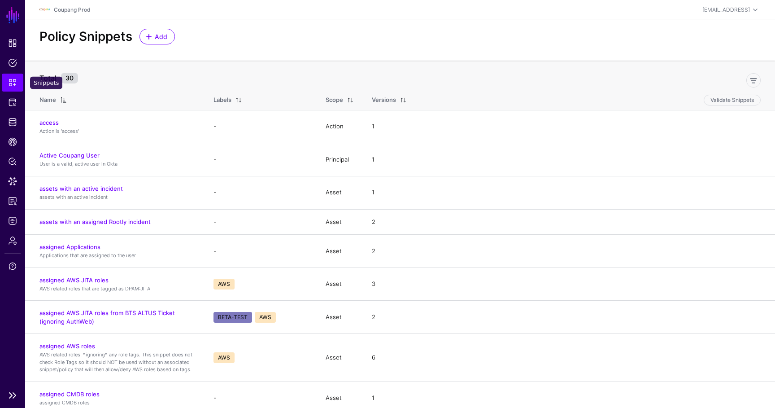
click at [16, 85] on span "Snippets" at bounding box center [12, 82] width 9 height 9
click at [11, 64] on span "Policies" at bounding box center [12, 62] width 9 height 9
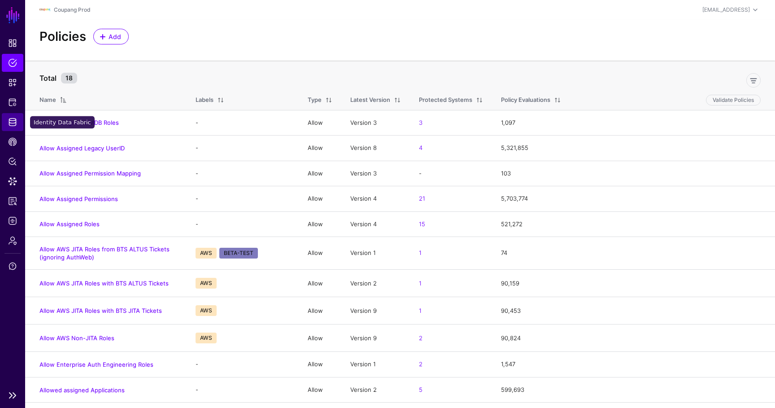
click at [10, 126] on span "Identity Data Fabric" at bounding box center [12, 121] width 9 height 9
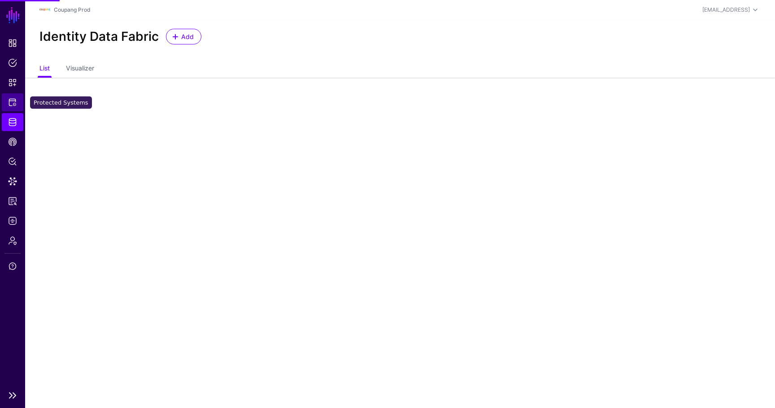
click at [11, 107] on link "Protected Systems" at bounding box center [13, 102] width 22 height 18
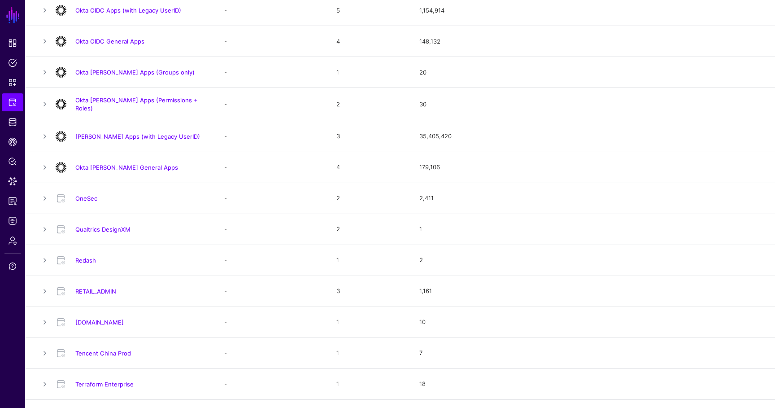
scroll to position [695, 0]
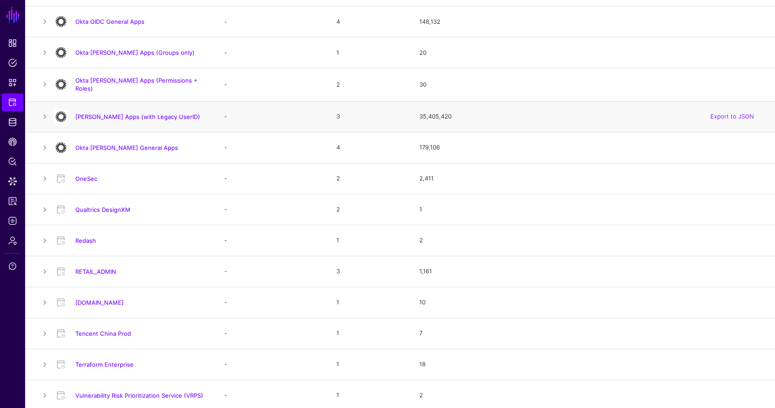
click at [158, 118] on h4 "Okta SAML Apps (with Legacy UserID)" at bounding box center [140, 117] width 131 height 8
click at [151, 116] on link "Okta SAML Apps (with Legacy UserID)" at bounding box center [137, 116] width 125 height 7
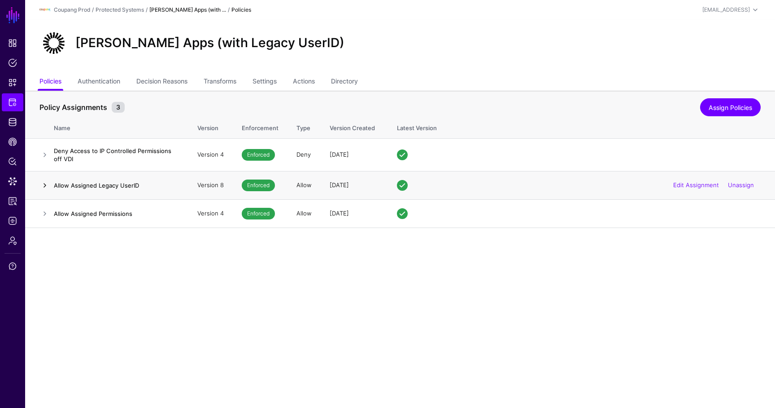
click at [43, 185] on link at bounding box center [44, 185] width 11 height 11
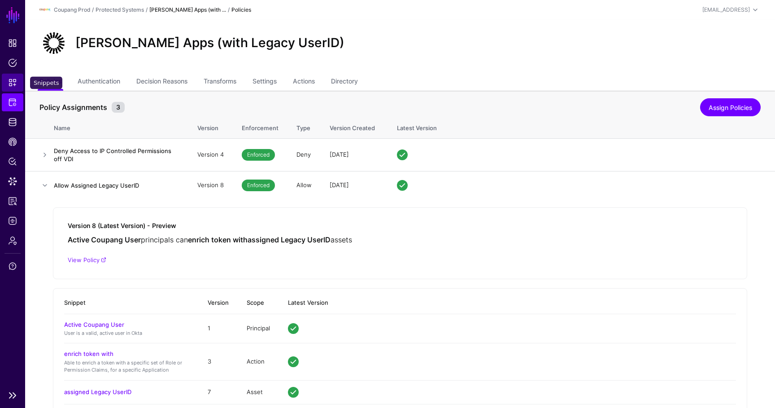
click at [9, 81] on span "Snippets" at bounding box center [12, 82] width 9 height 9
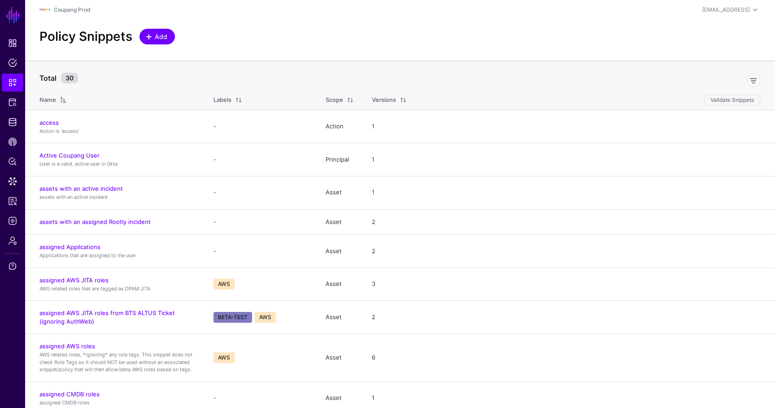
click at [152, 36] on span at bounding box center [148, 36] width 7 height 7
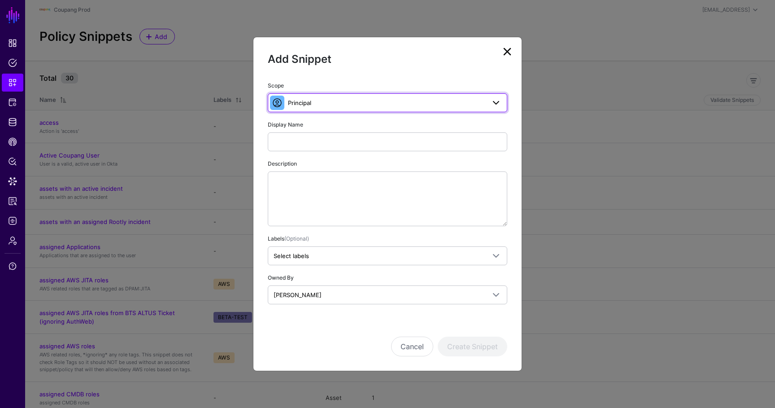
click at [287, 106] on span at bounding box center [280, 102] width 14 height 11
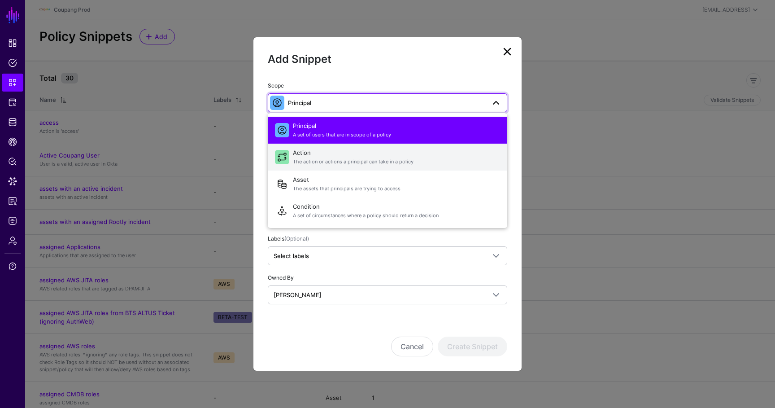
click at [320, 169] on button "Action The action or actions a principal can take in a policy" at bounding box center [387, 156] width 239 height 27
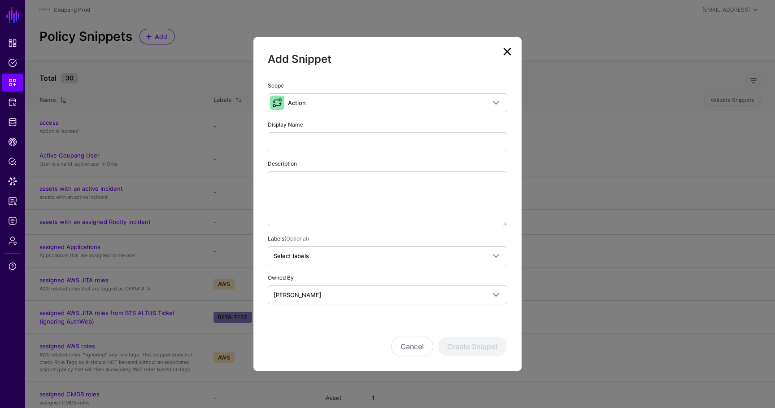
click at [300, 152] on div "Scope Action Principal A set of users that are in scope of a policy Action The …" at bounding box center [387, 192] width 239 height 224
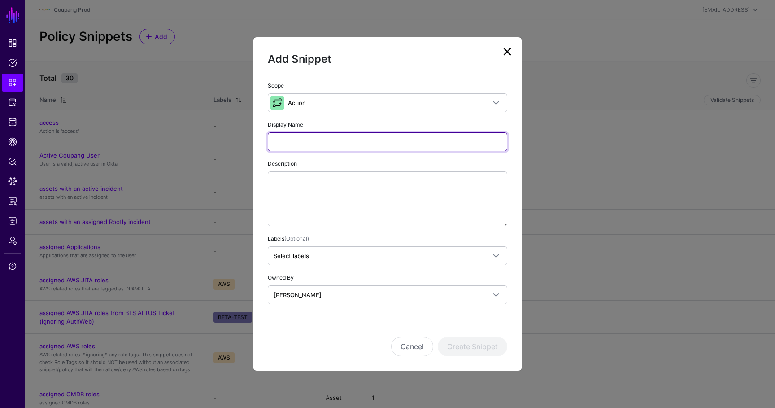
click at [300, 145] on input "Display Name" at bounding box center [387, 141] width 239 height 19
type input "**********"
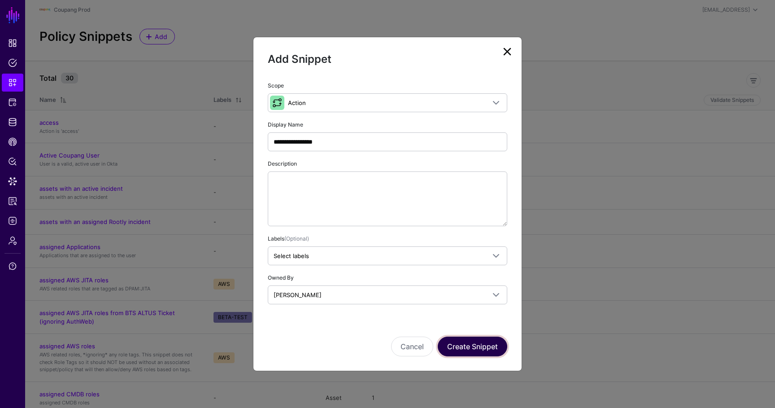
click at [449, 341] on button "Create Snippet" at bounding box center [472, 346] width 69 height 20
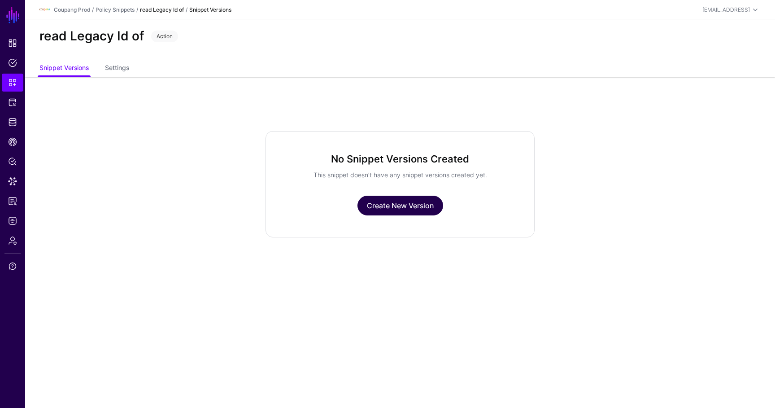
click at [382, 213] on link "Create New Version" at bounding box center [400, 205] width 86 height 20
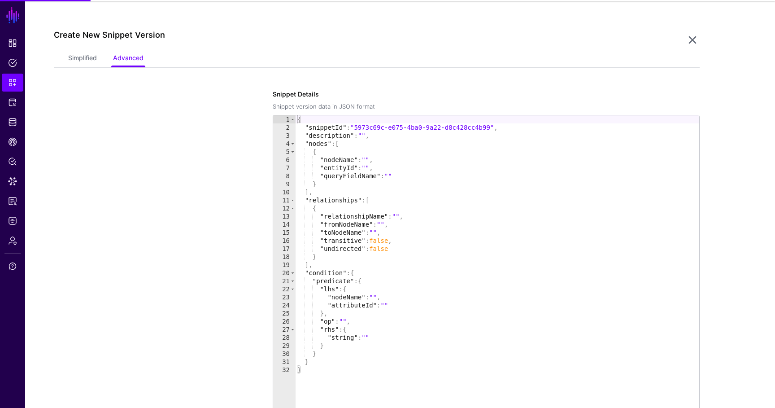
scroll to position [77, 0]
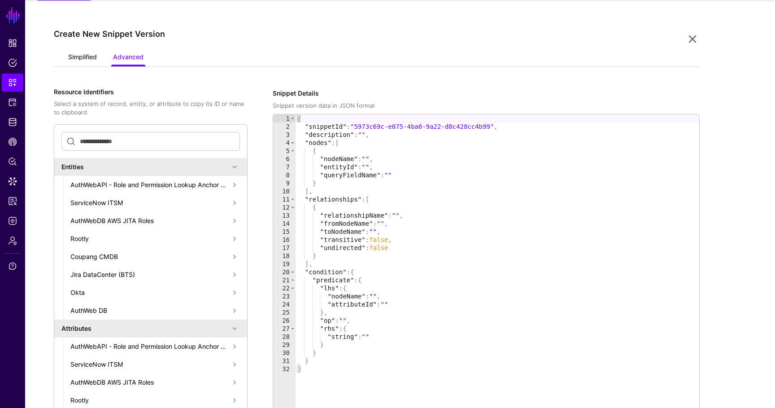
click at [91, 56] on link "Simplified" at bounding box center [82, 57] width 29 height 17
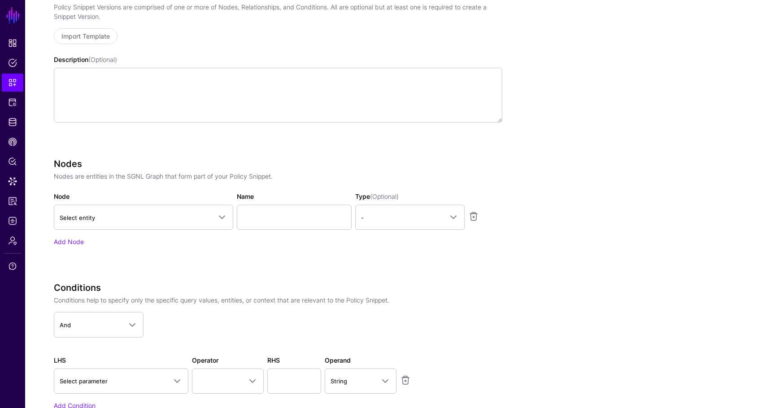
scroll to position [215, 0]
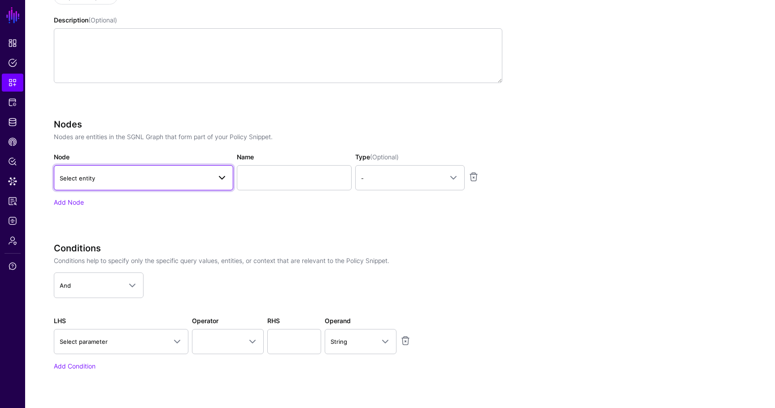
click at [143, 181] on span "Select entity" at bounding box center [136, 178] width 152 height 10
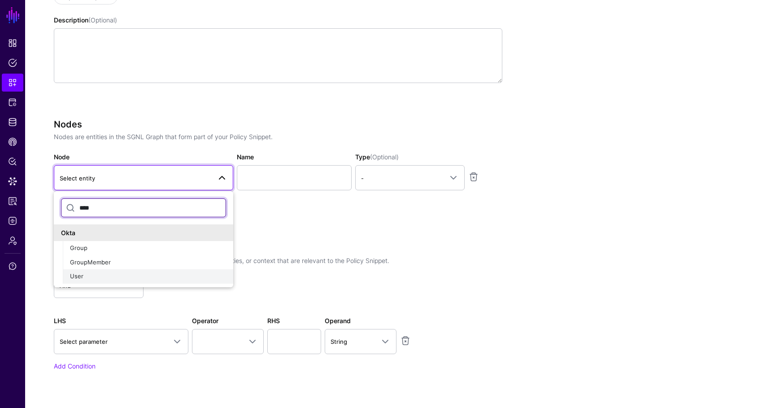
type input "****"
click at [105, 278] on div "User" at bounding box center [148, 276] width 156 height 9
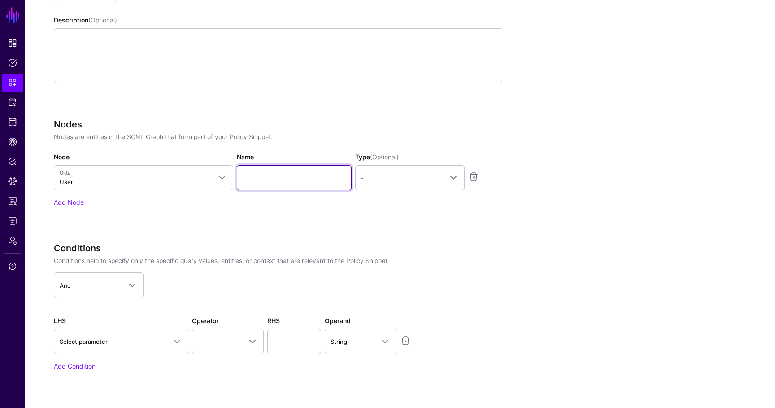
click at [267, 179] on input "Name" at bounding box center [294, 177] width 115 height 25
type input "********"
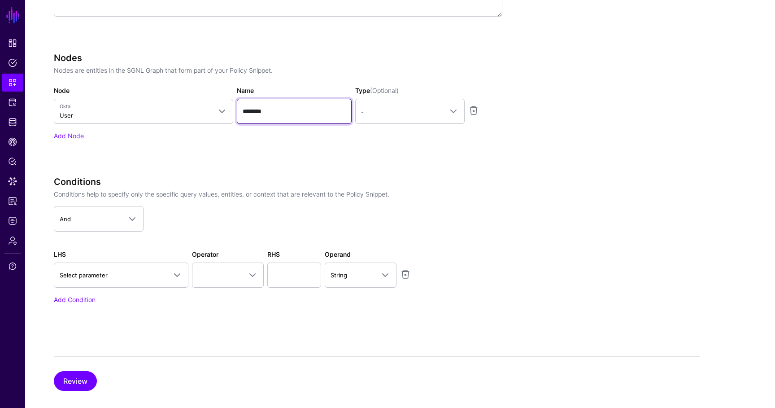
scroll to position [293, 0]
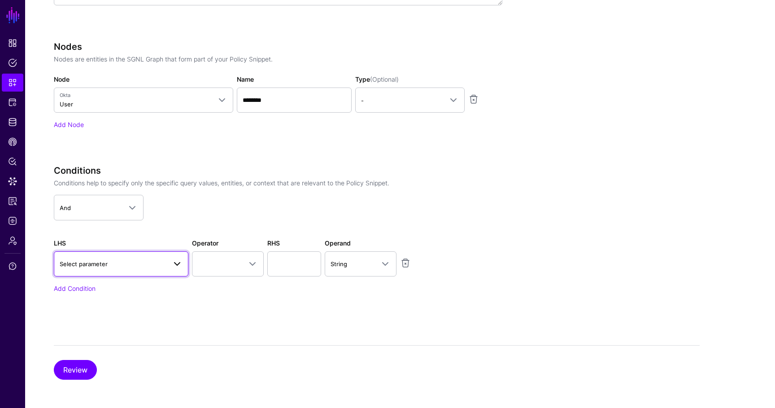
click at [104, 262] on span "Select parameter" at bounding box center [84, 263] width 48 height 7
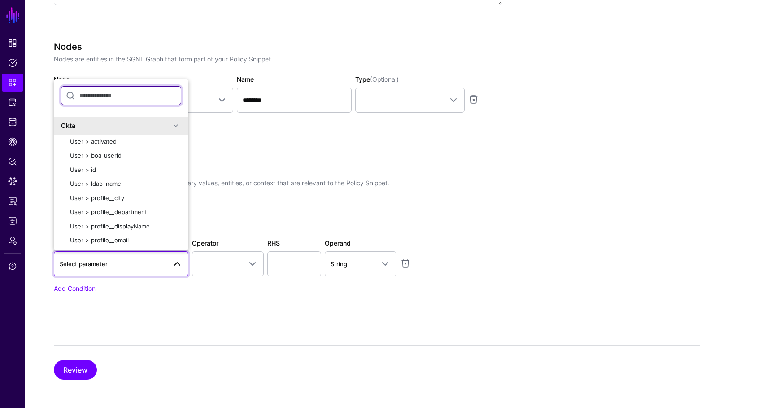
scroll to position [192, 0]
click at [132, 152] on div "User > boa_userid" at bounding box center [125, 154] width 111 height 9
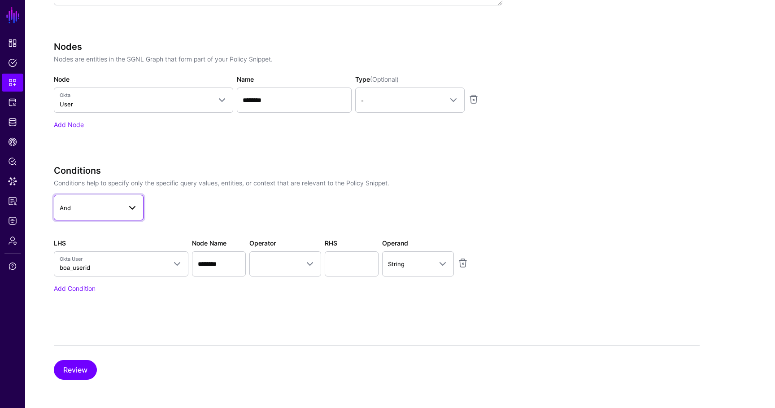
click at [80, 207] on span "And" at bounding box center [91, 208] width 62 height 10
click at [114, 265] on button "Not" at bounding box center [99, 259] width 90 height 14
click at [253, 254] on link at bounding box center [285, 263] width 72 height 25
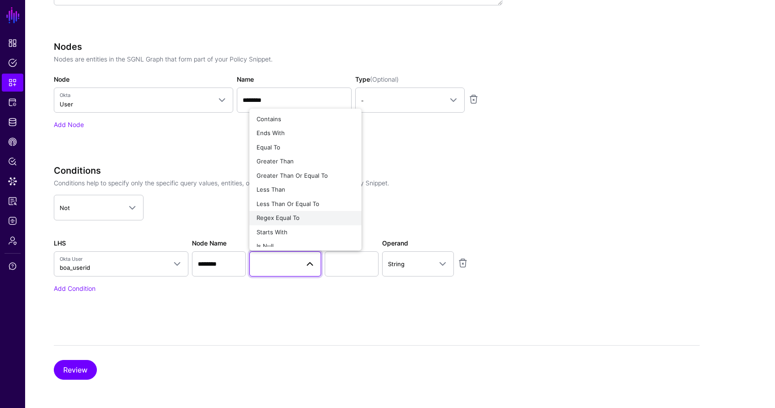
scroll to position [7, 0]
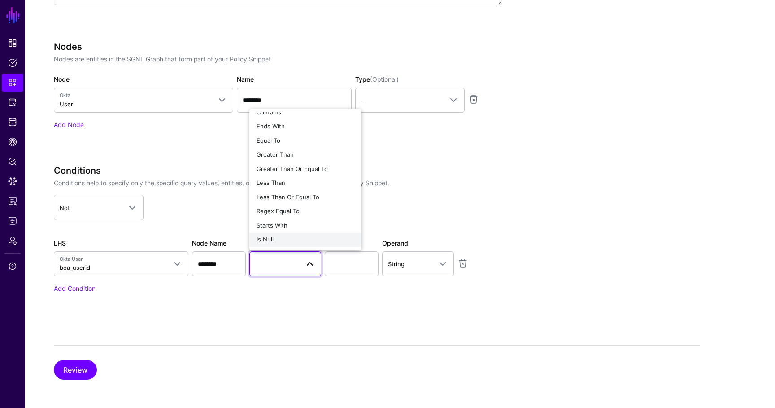
click at [290, 235] on div "Is Null" at bounding box center [305, 239] width 98 height 9
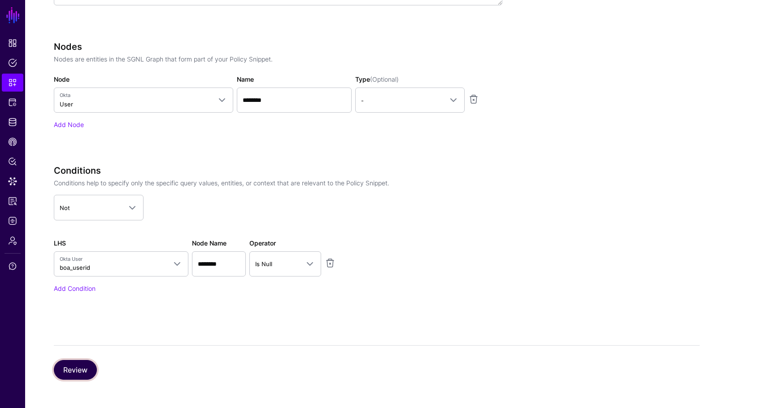
click at [81, 362] on button "Review" at bounding box center [75, 370] width 43 height 20
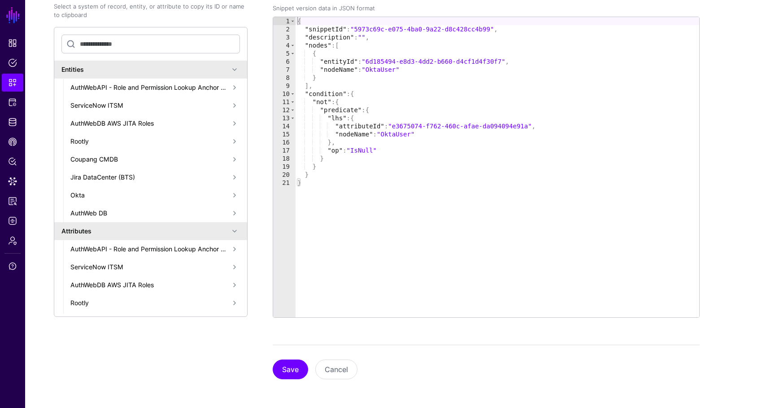
scroll to position [173, 0]
click at [291, 369] on button "Save" at bounding box center [290, 370] width 35 height 20
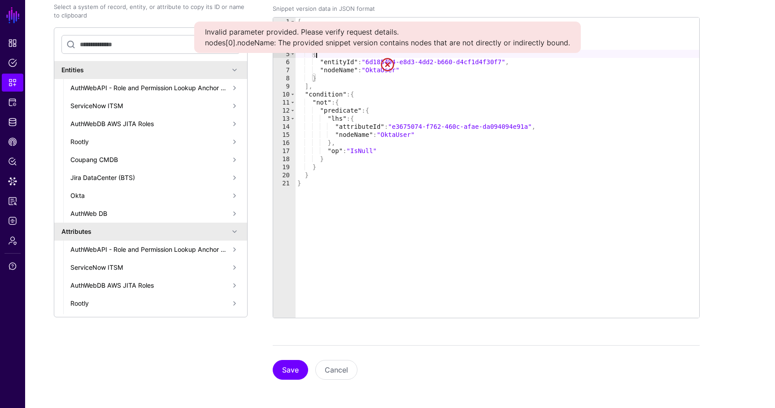
click at [389, 53] on div "{ "snippetId" : "5973c69c-e075-4ba0-9a22-d8c428cc4b99" , "description" : "" , "…" at bounding box center [496, 175] width 403 height 316
click at [396, 67] on div "{ "snippetId" : "5973c69c-e075-4ba0-9a22-d8c428cc4b99" , "description" : "" , "…" at bounding box center [496, 175] width 403 height 316
type textarea "**********"
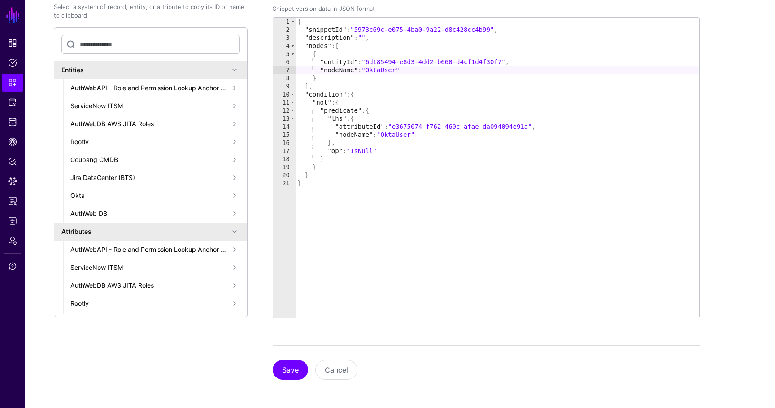
click at [388, 61] on link at bounding box center [387, 64] width 14 height 14
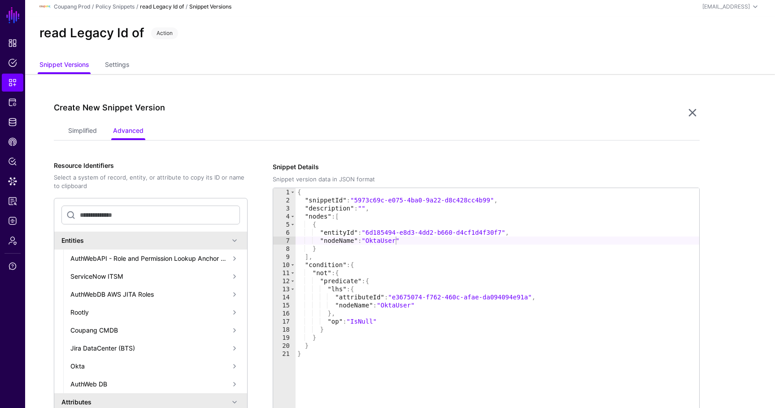
scroll to position [0, 0]
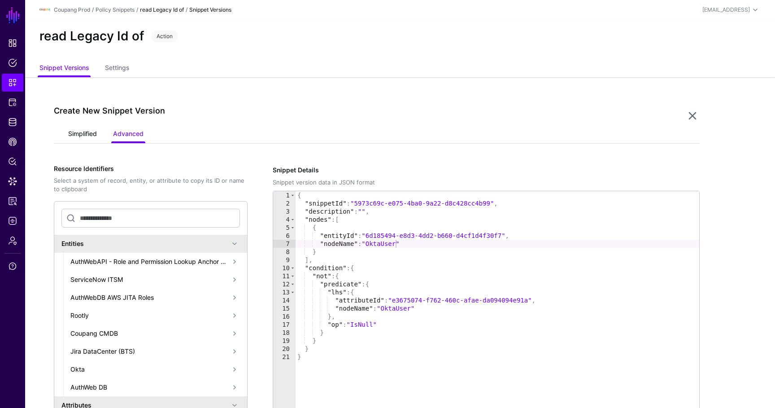
click at [74, 134] on link "Simplified" at bounding box center [82, 134] width 29 height 17
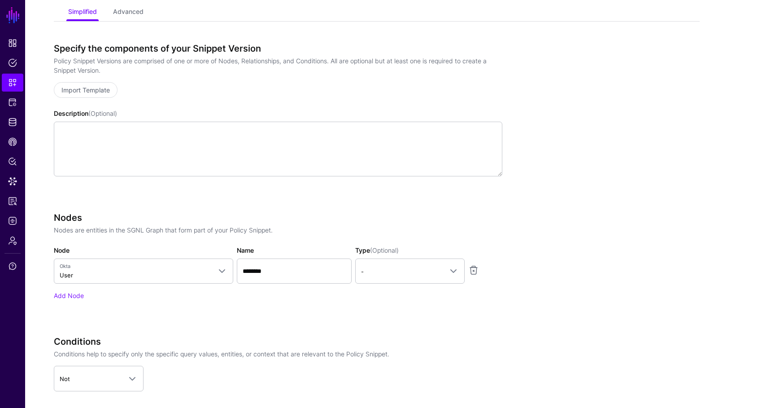
scroll to position [146, 0]
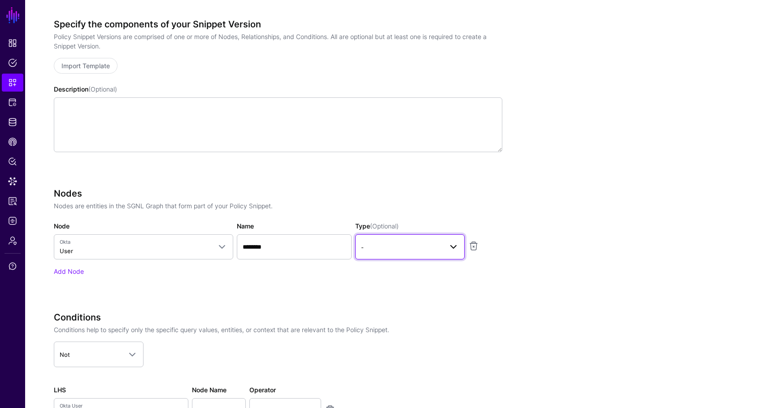
click at [403, 239] on link "-" at bounding box center [409, 246] width 109 height 25
click at [387, 280] on button "Principal" at bounding box center [409, 285] width 109 height 14
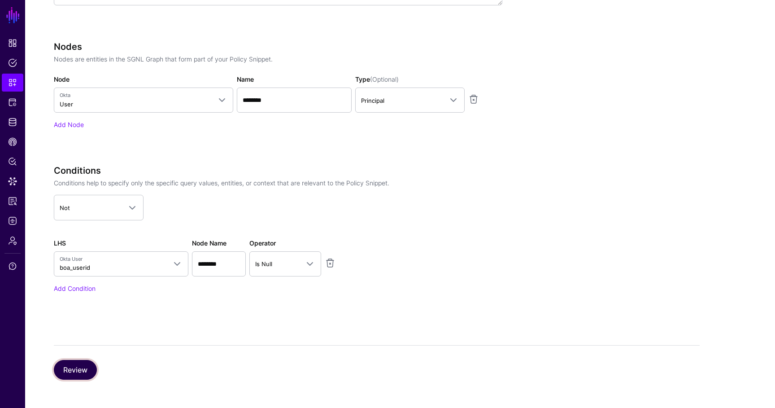
click at [92, 365] on button "Review" at bounding box center [75, 370] width 43 height 20
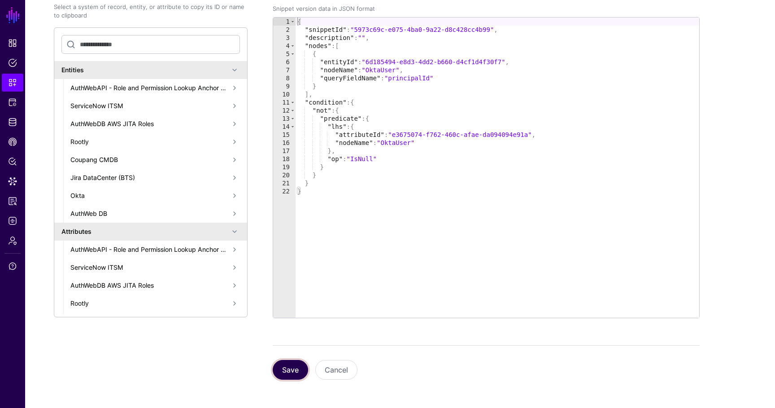
click at [283, 369] on button "Save" at bounding box center [290, 370] width 35 height 20
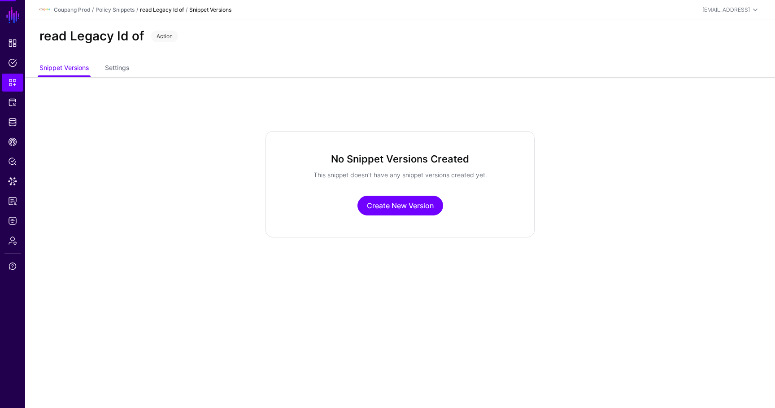
scroll to position [0, 0]
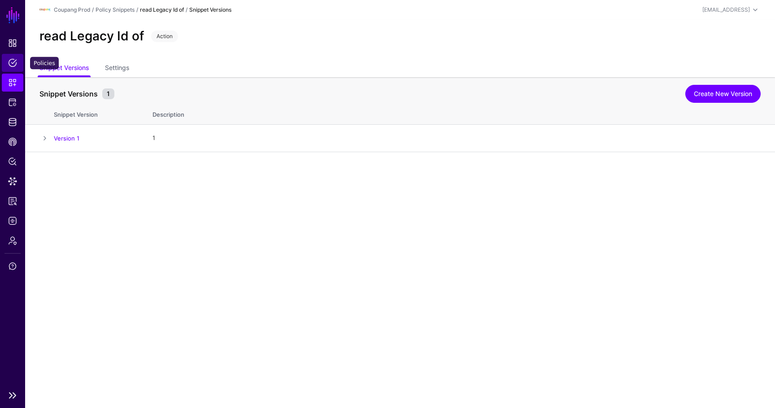
click at [16, 65] on span "Policies" at bounding box center [12, 62] width 9 height 9
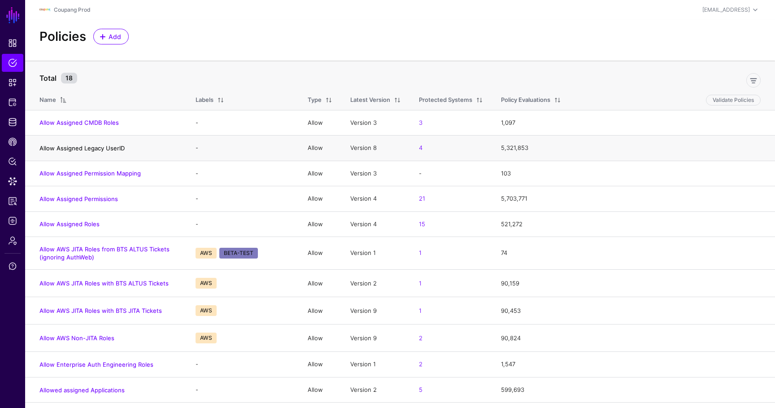
click at [89, 147] on link "Allow Assigned Legacy UserID" at bounding box center [81, 147] width 85 height 7
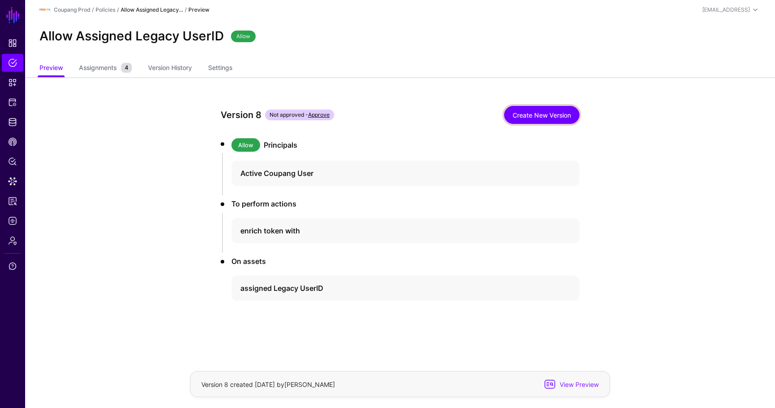
click at [560, 116] on link "Create New Version" at bounding box center [541, 115] width 75 height 18
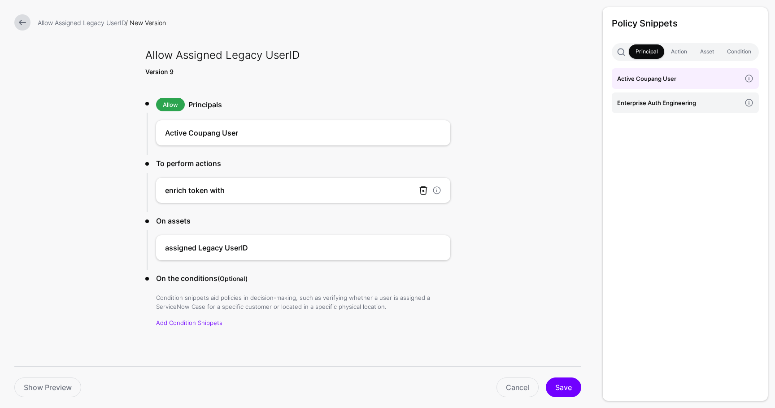
click at [425, 193] on link at bounding box center [423, 190] width 11 height 11
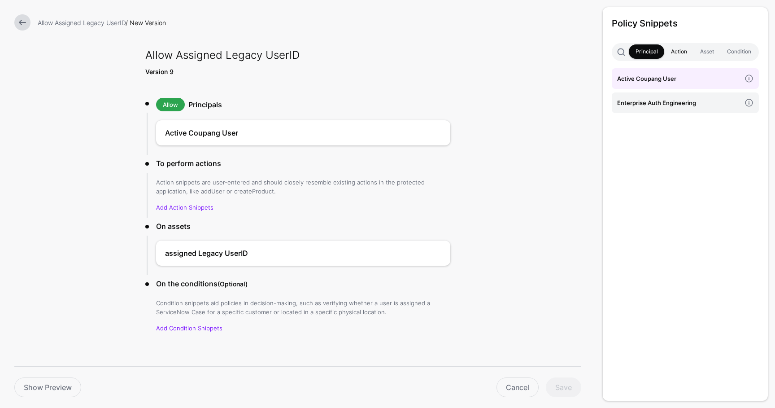
click at [690, 56] on link "Action" at bounding box center [678, 51] width 29 height 14
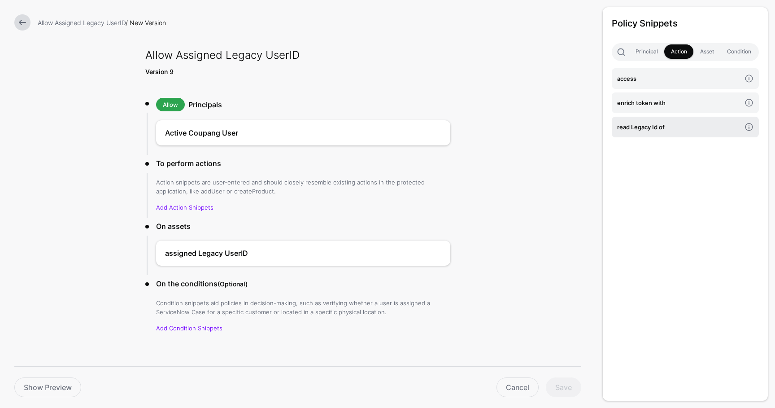
click at [677, 126] on h4 "read Legacy Id of" at bounding box center [679, 127] width 124 height 10
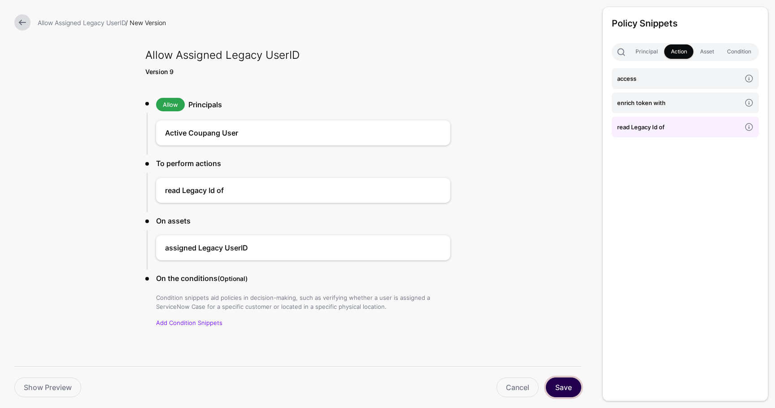
click at [564, 382] on button "Save" at bounding box center [563, 387] width 35 height 20
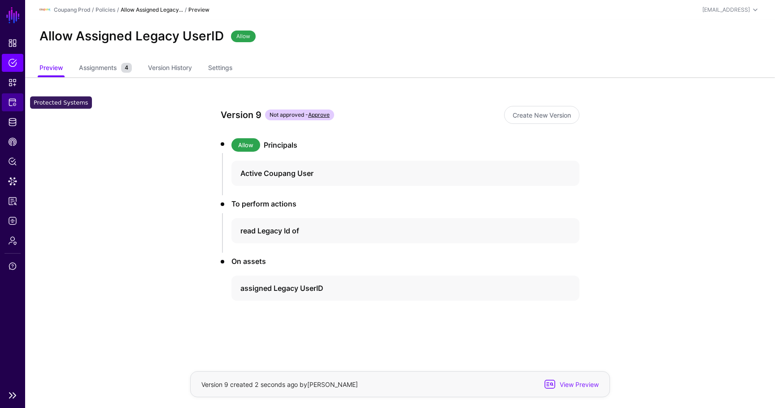
click at [19, 108] on link "Protected Systems" at bounding box center [13, 102] width 22 height 18
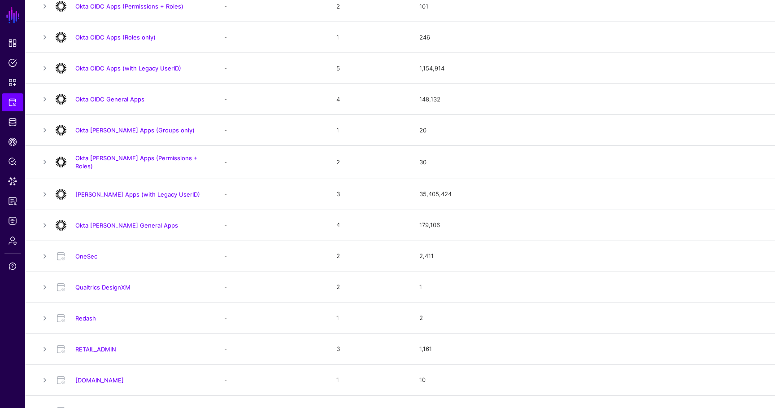
scroll to position [611, 0]
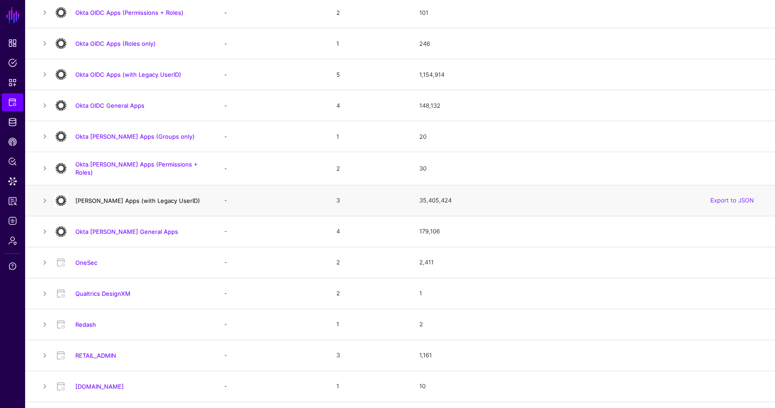
click at [141, 198] on link "Okta SAML Apps (with Legacy UserID)" at bounding box center [137, 200] width 125 height 7
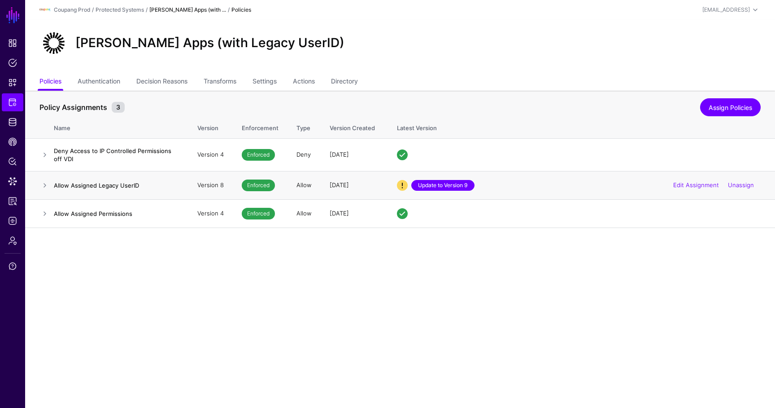
click at [456, 182] on link "Update to Version 9" at bounding box center [442, 185] width 63 height 11
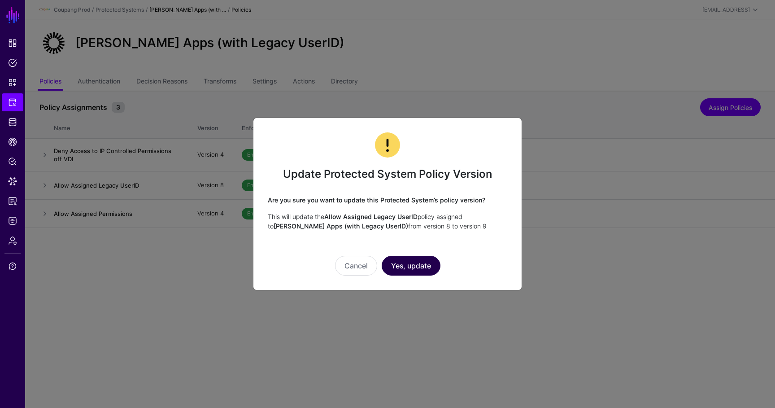
click at [399, 268] on button "Yes, update" at bounding box center [411, 266] width 59 height 20
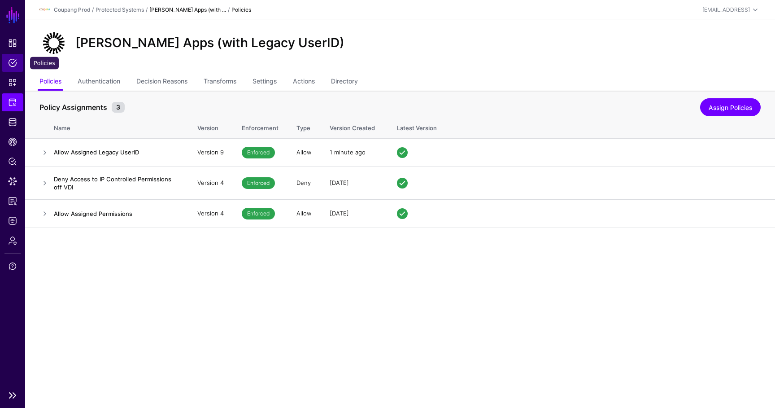
click at [16, 60] on span "Policies" at bounding box center [12, 62] width 9 height 9
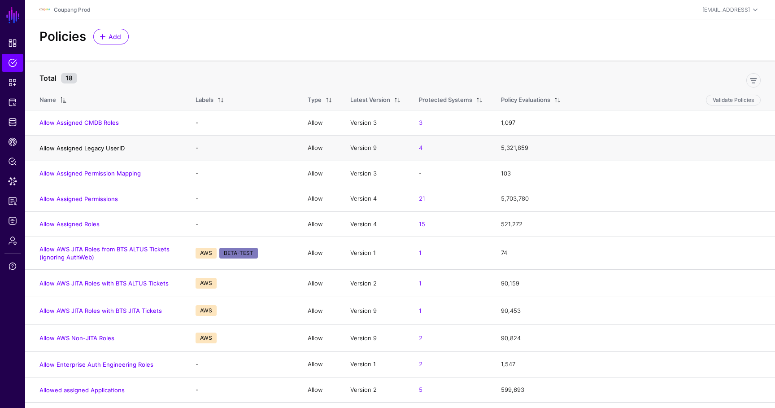
click at [100, 147] on link "Allow Assigned Legacy UserID" at bounding box center [81, 147] width 85 height 7
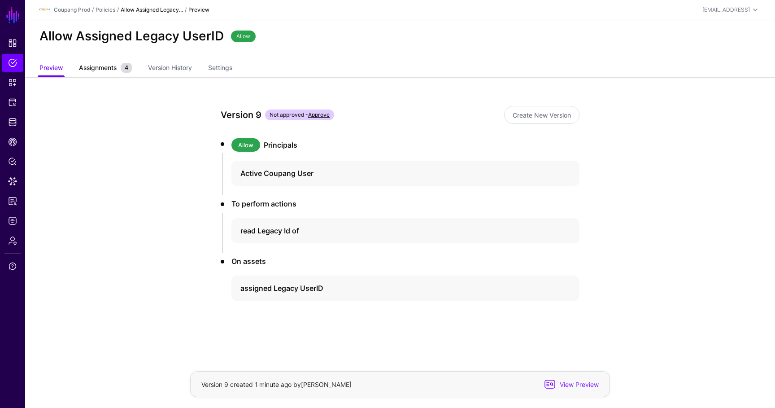
click at [111, 76] on link "Assignments 4" at bounding box center [105, 68] width 53 height 17
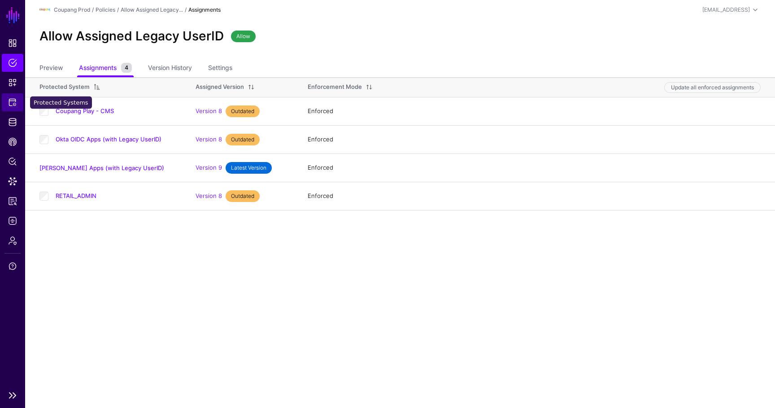
click at [12, 107] on link "Protected Systems" at bounding box center [13, 102] width 22 height 18
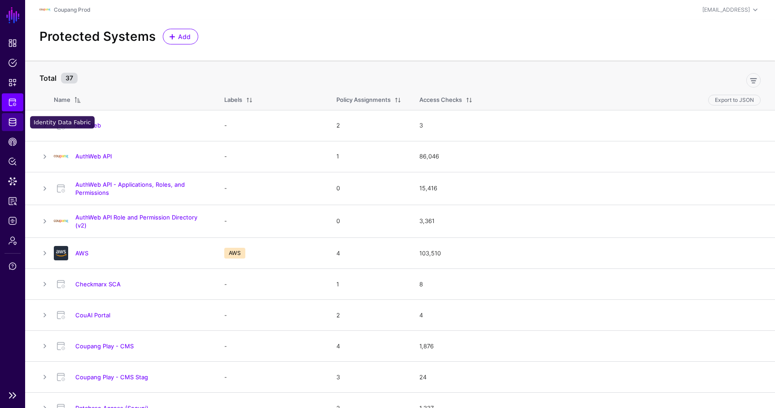
click at [16, 119] on span "Identity Data Fabric" at bounding box center [12, 121] width 9 height 9
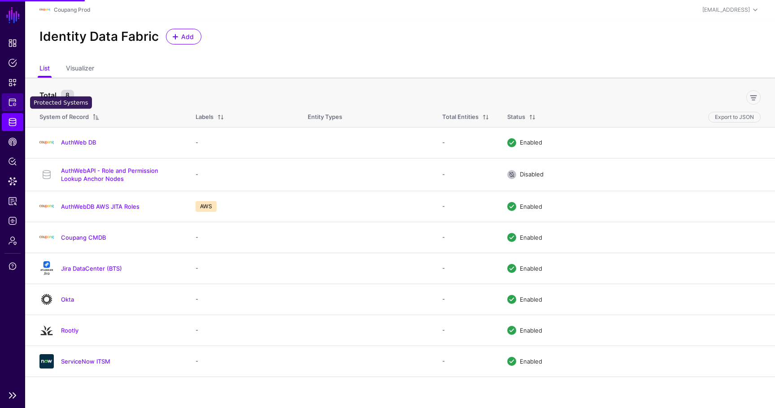
click at [17, 107] on link "Protected Systems" at bounding box center [13, 102] width 22 height 18
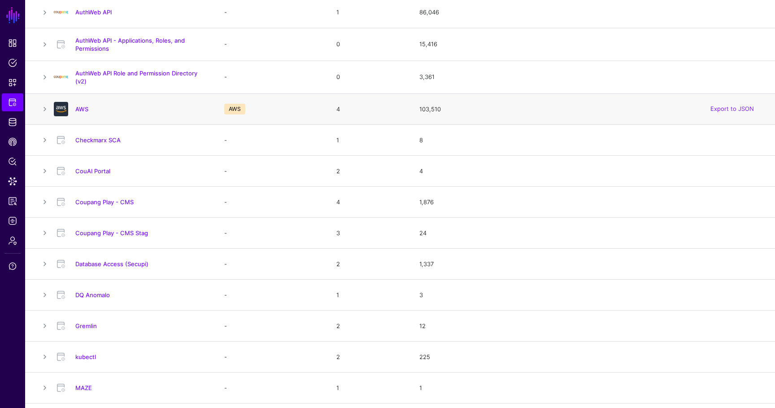
scroll to position [145, 0]
click at [10, 98] on span "Protected Systems" at bounding box center [12, 102] width 9 height 9
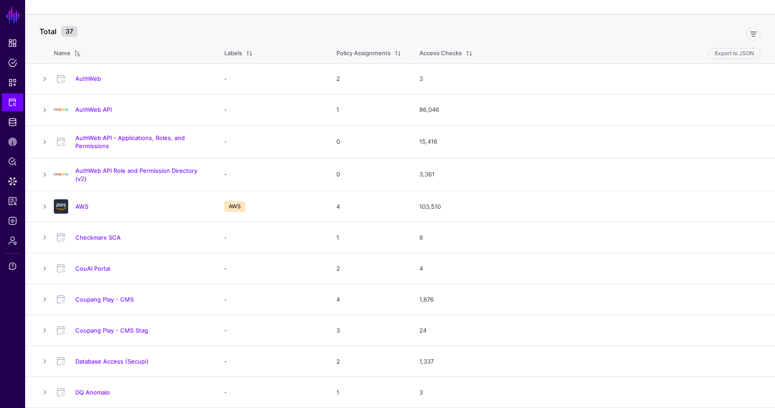
scroll to position [46, 0]
click at [16, 70] on link "Policies" at bounding box center [13, 63] width 22 height 18
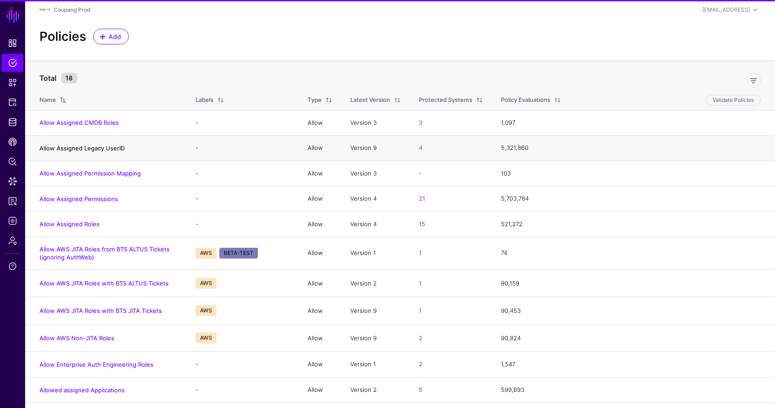
click at [104, 146] on link "Allow Assigned Legacy UserID" at bounding box center [81, 147] width 85 height 7
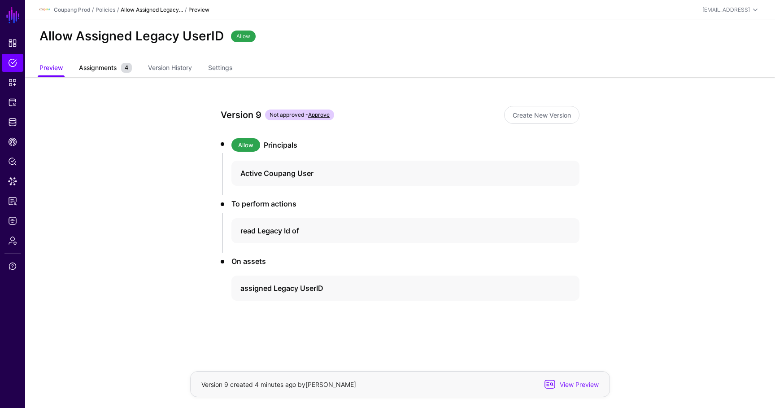
click at [105, 69] on span "Assignments" at bounding box center [98, 67] width 42 height 9
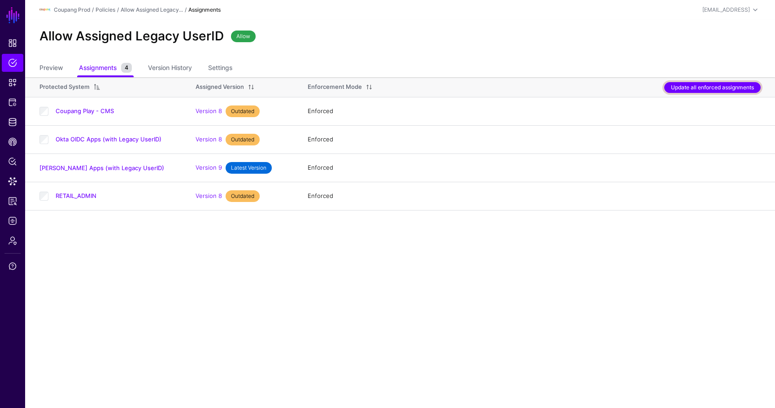
click at [684, 85] on button "Update all enforced assignments" at bounding box center [712, 87] width 96 height 11
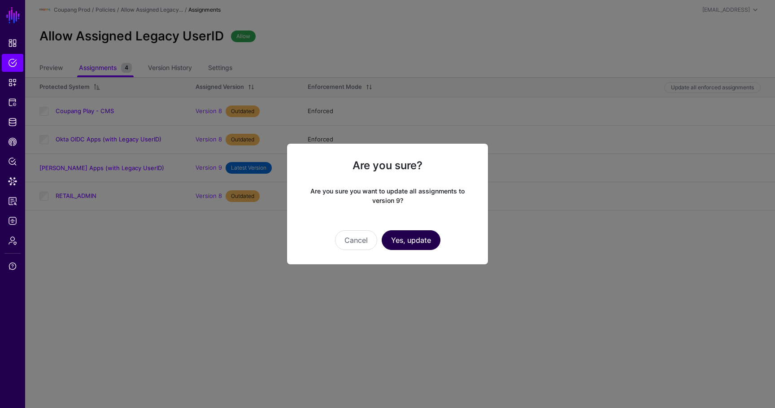
click at [410, 241] on button "Yes, update" at bounding box center [411, 240] width 59 height 20
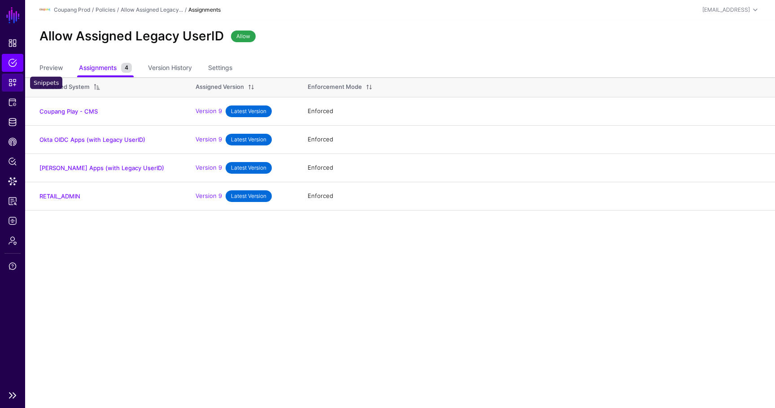
click at [13, 81] on span "Snippets" at bounding box center [12, 82] width 9 height 9
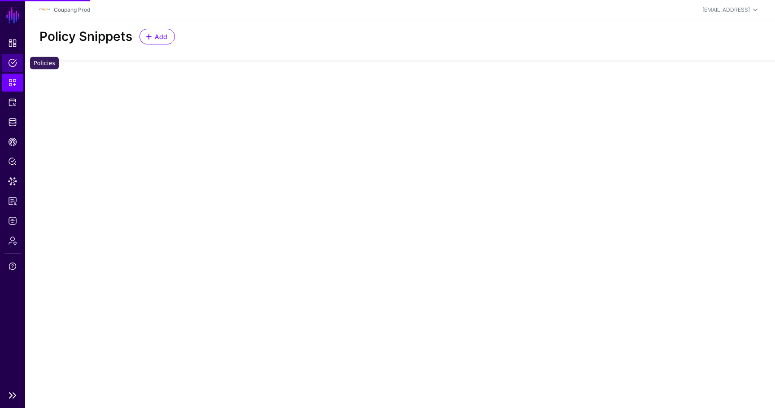
click at [13, 65] on span "Policies" at bounding box center [12, 62] width 9 height 9
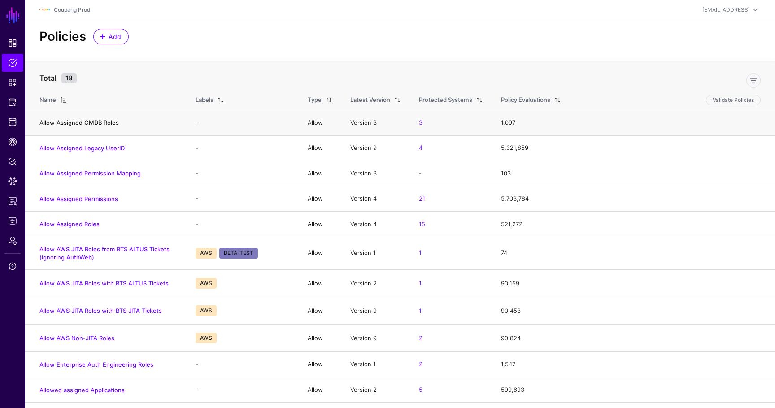
click at [97, 123] on link "Allow Assigned CMDB Roles" at bounding box center [78, 122] width 79 height 7
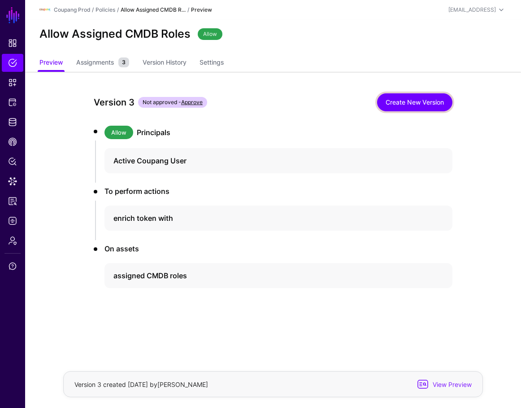
click at [394, 103] on link "Create New Version" at bounding box center [414, 102] width 75 height 18
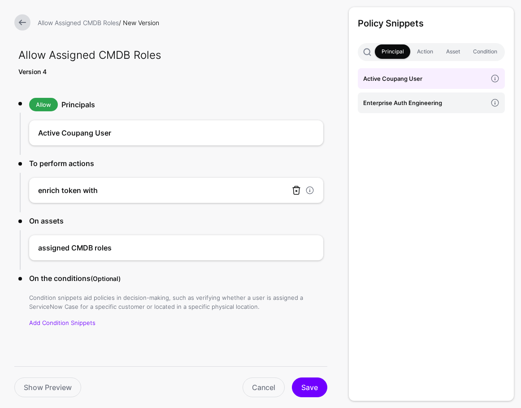
click at [294, 192] on link at bounding box center [296, 190] width 11 height 11
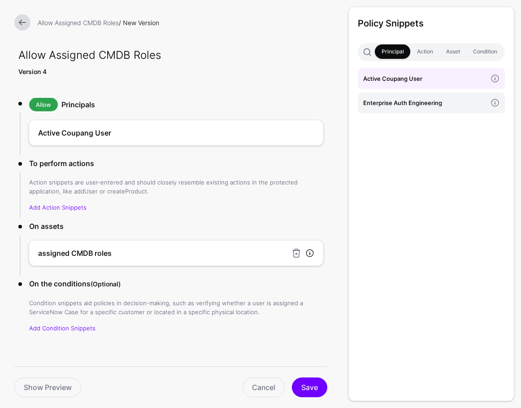
click at [312, 252] on link at bounding box center [309, 252] width 9 height 9
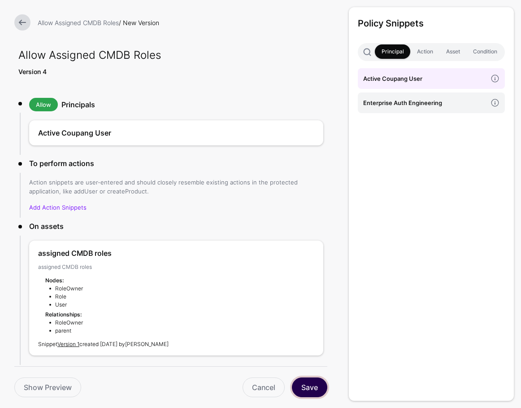
click at [308, 393] on button "Save" at bounding box center [309, 387] width 35 height 20
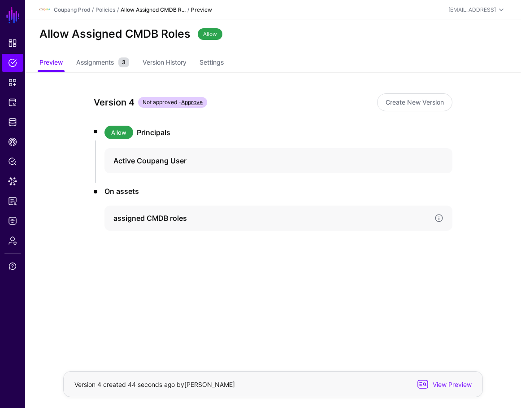
click at [440, 223] on div "assigned CMDB roles" at bounding box center [278, 217] width 348 height 25
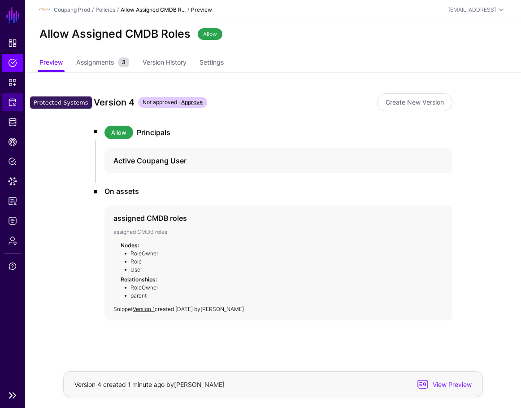
click at [14, 105] on span "Protected Systems" at bounding box center [12, 102] width 9 height 9
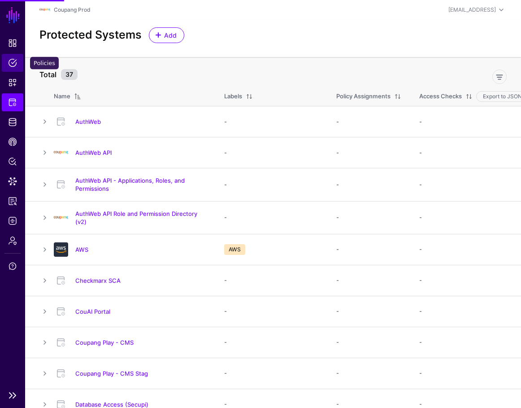
click at [20, 69] on link "Policies" at bounding box center [13, 63] width 22 height 18
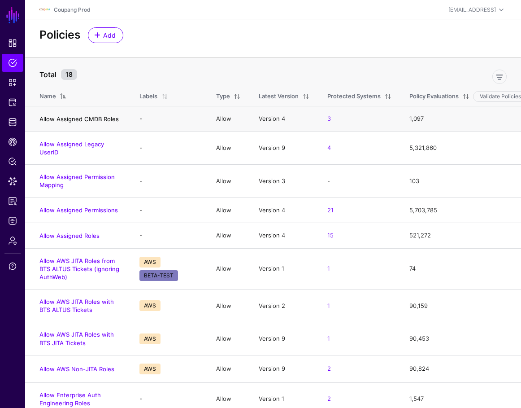
click at [95, 120] on link "Allow Assigned CMDB Roles" at bounding box center [78, 118] width 79 height 7
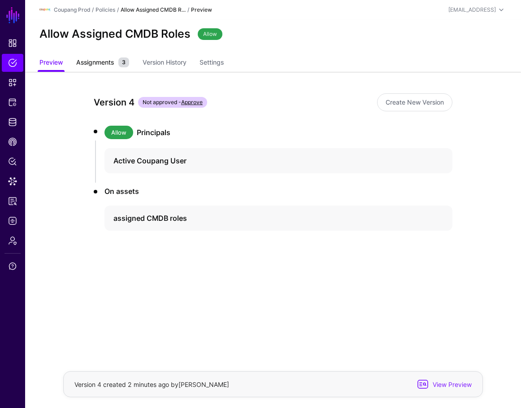
click at [113, 59] on span "Assignments" at bounding box center [95, 61] width 42 height 9
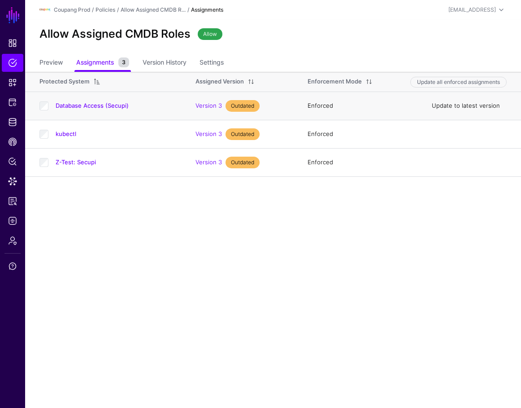
click at [485, 103] on link "Update to latest version" at bounding box center [466, 105] width 68 height 7
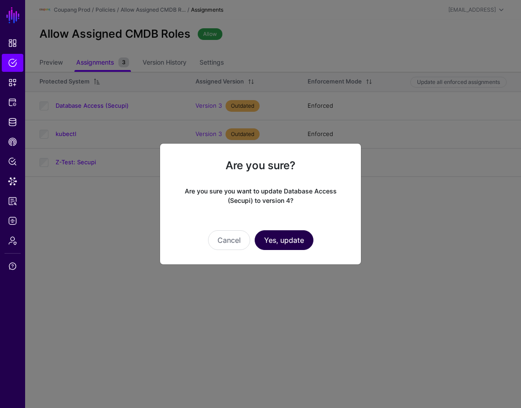
click at [288, 236] on button "Yes, update" at bounding box center [284, 240] width 59 height 20
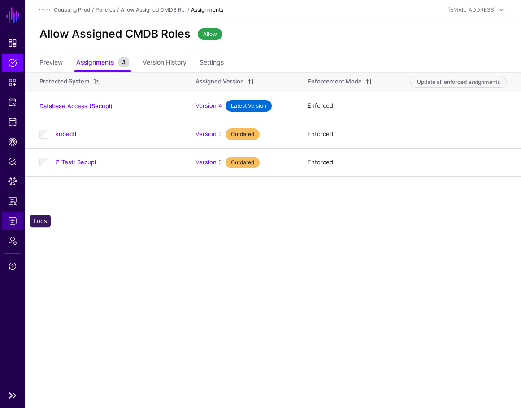
click at [9, 215] on link "Logs" at bounding box center [13, 221] width 22 height 18
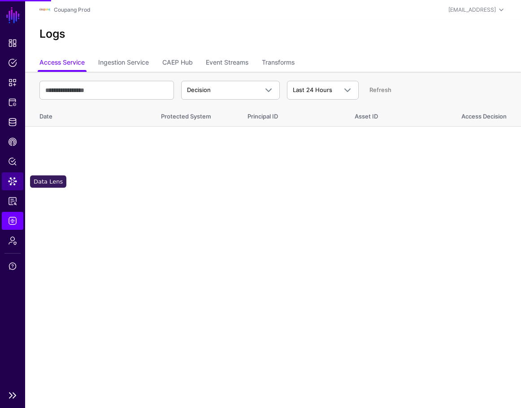
click at [16, 183] on span "Data Lens" at bounding box center [12, 181] width 9 height 9
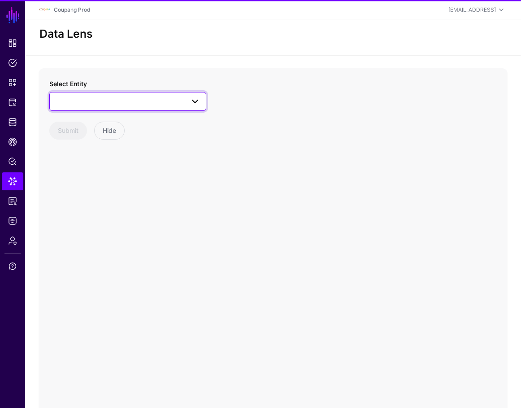
click at [79, 102] on span at bounding box center [127, 101] width 145 height 11
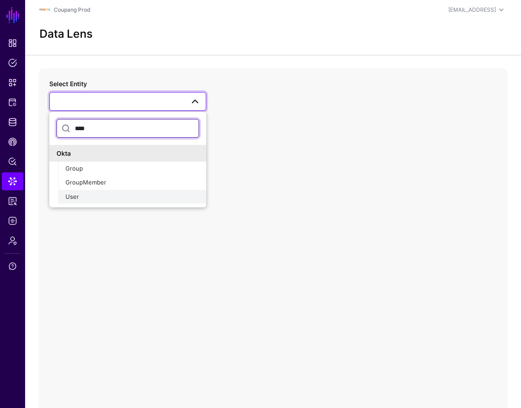
type input "****"
click at [85, 197] on div "User" at bounding box center [132, 196] width 134 height 9
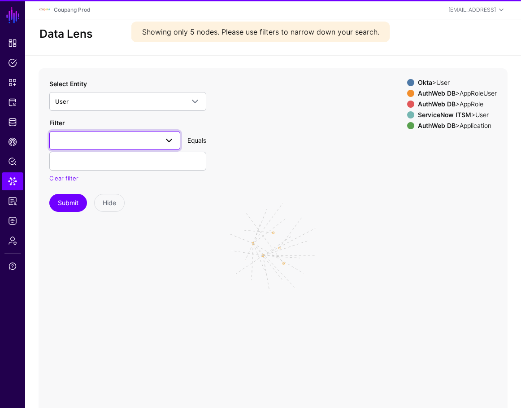
click at [102, 138] on span at bounding box center [114, 140] width 119 height 11
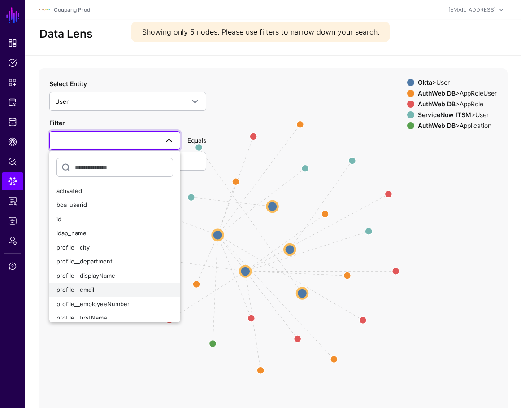
click at [98, 284] on button "profile__email" at bounding box center [114, 289] width 131 height 14
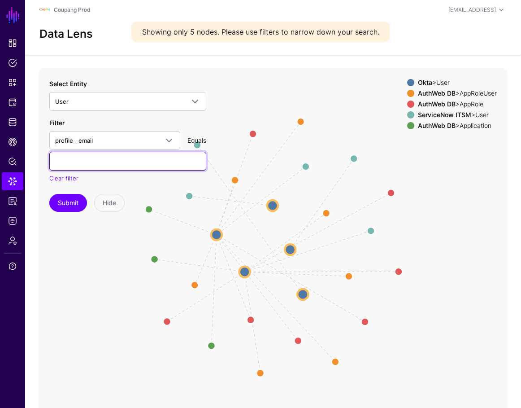
click at [106, 156] on input "text" at bounding box center [127, 161] width 157 height 19
paste input "**********"
type input "**********"
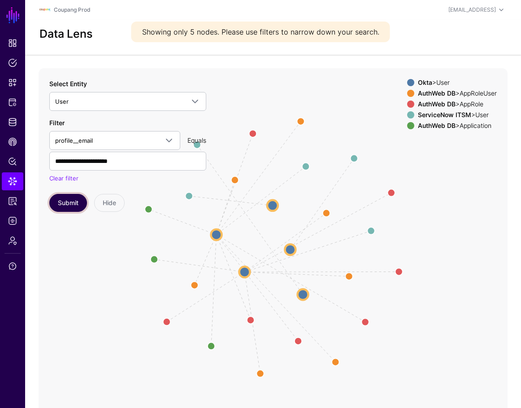
click at [72, 202] on button "Submit" at bounding box center [68, 203] width 38 height 18
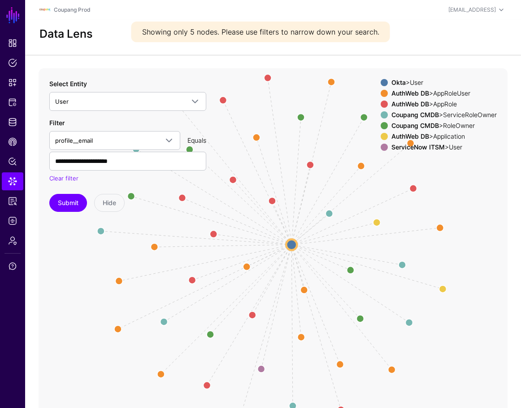
click at [447, 106] on div "AuthWeb DB > AppRole" at bounding box center [444, 103] width 109 height 7
click at [429, 92] on div "AuthWeb DB > AppRoleUser" at bounding box center [444, 93] width 109 height 7
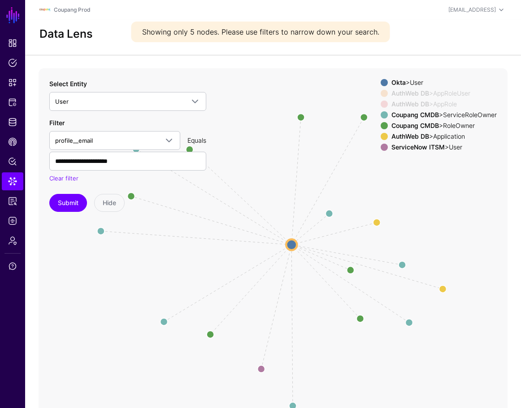
click at [415, 89] on div "Okta > User AuthWeb DB > AppRoleUser AuthWeb DB > AppRole Coupang CMDB > Servic…" at bounding box center [439, 116] width 116 height 75
click at [427, 134] on div "AuthWeb DB > Application" at bounding box center [444, 136] width 109 height 7
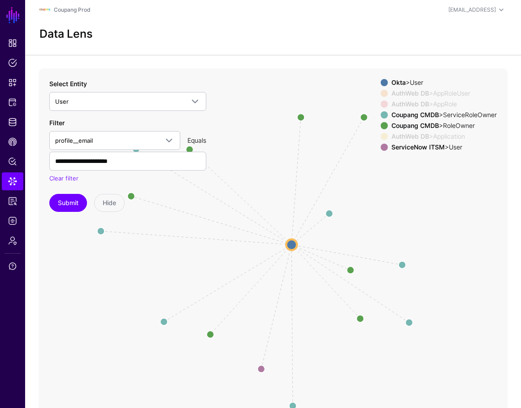
click at [427, 146] on strong "ServiceNow ITSM" at bounding box center [417, 147] width 53 height 8
click at [329, 212] on circle at bounding box center [329, 213] width 14 height 14
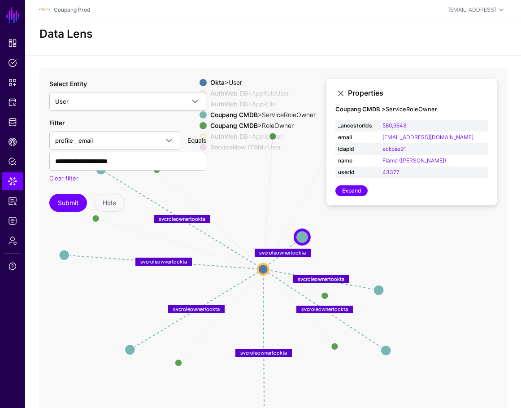
drag, startPoint x: 475, startPoint y: 246, endPoint x: 445, endPoint y: 271, distance: 38.9
click at [446, 271] on icon "oktatoauthwebuser oktatoauthwebuser oktatoauthwebuser oktatoauthwebuser oktatoa…" at bounding box center [273, 247] width 469 height 359
click at [10, 218] on span "Logs" at bounding box center [12, 220] width 9 height 9
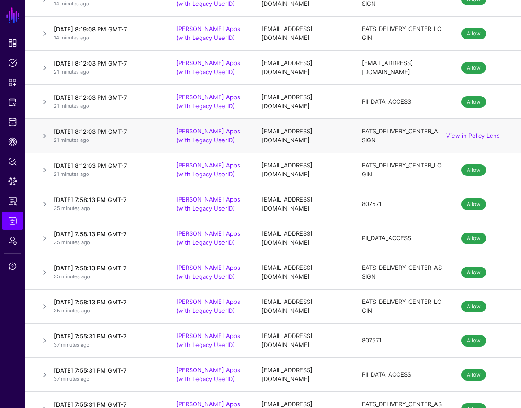
scroll to position [2695, 0]
